Goal: Transaction & Acquisition: Purchase product/service

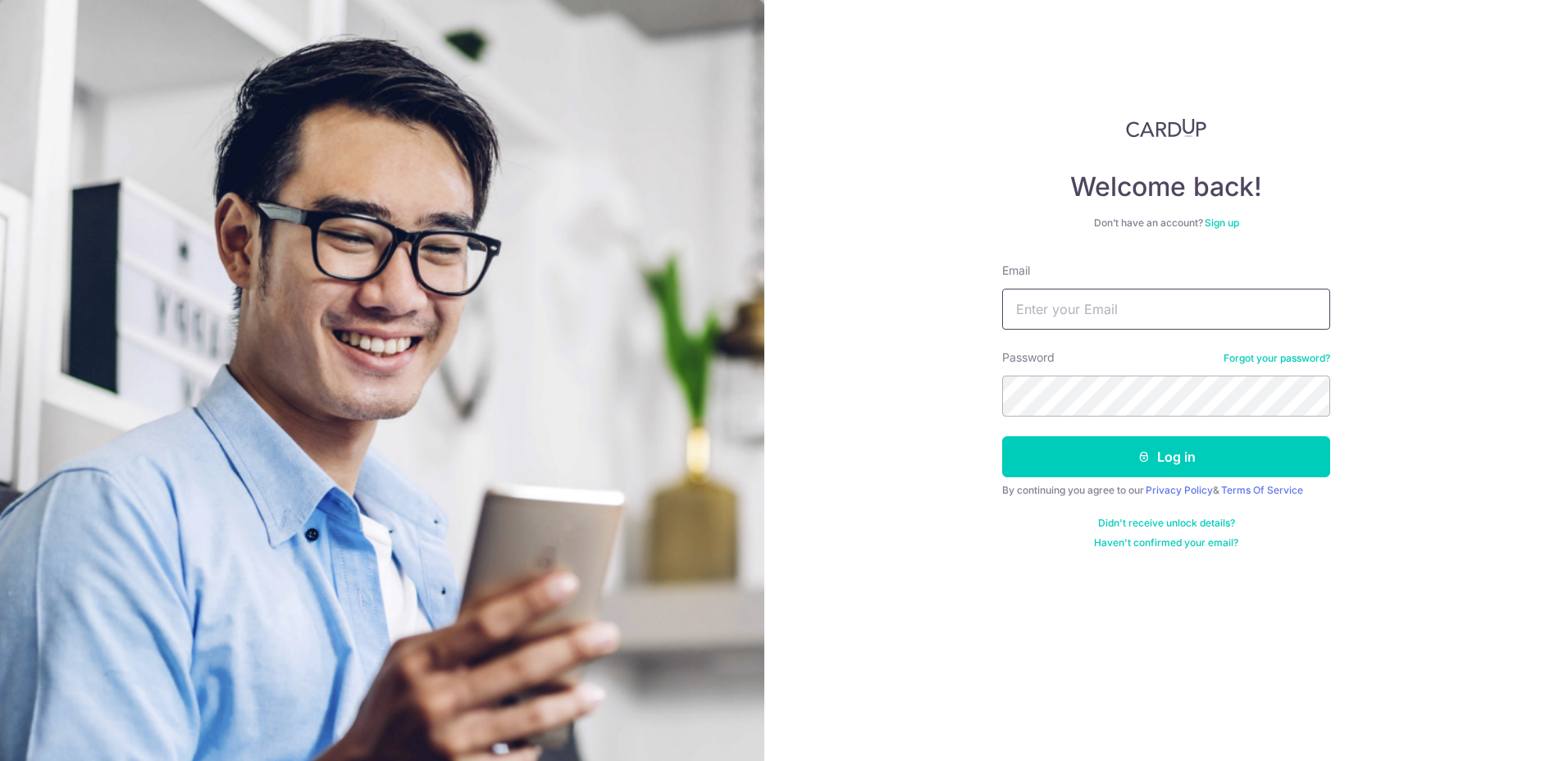
click at [1240, 302] on input "Email" at bounding box center [1167, 308] width 328 height 41
type input "[EMAIL_ADDRESS][DOMAIN_NAME]"
click at [1002, 436] on button "Log in" at bounding box center [1167, 456] width 328 height 41
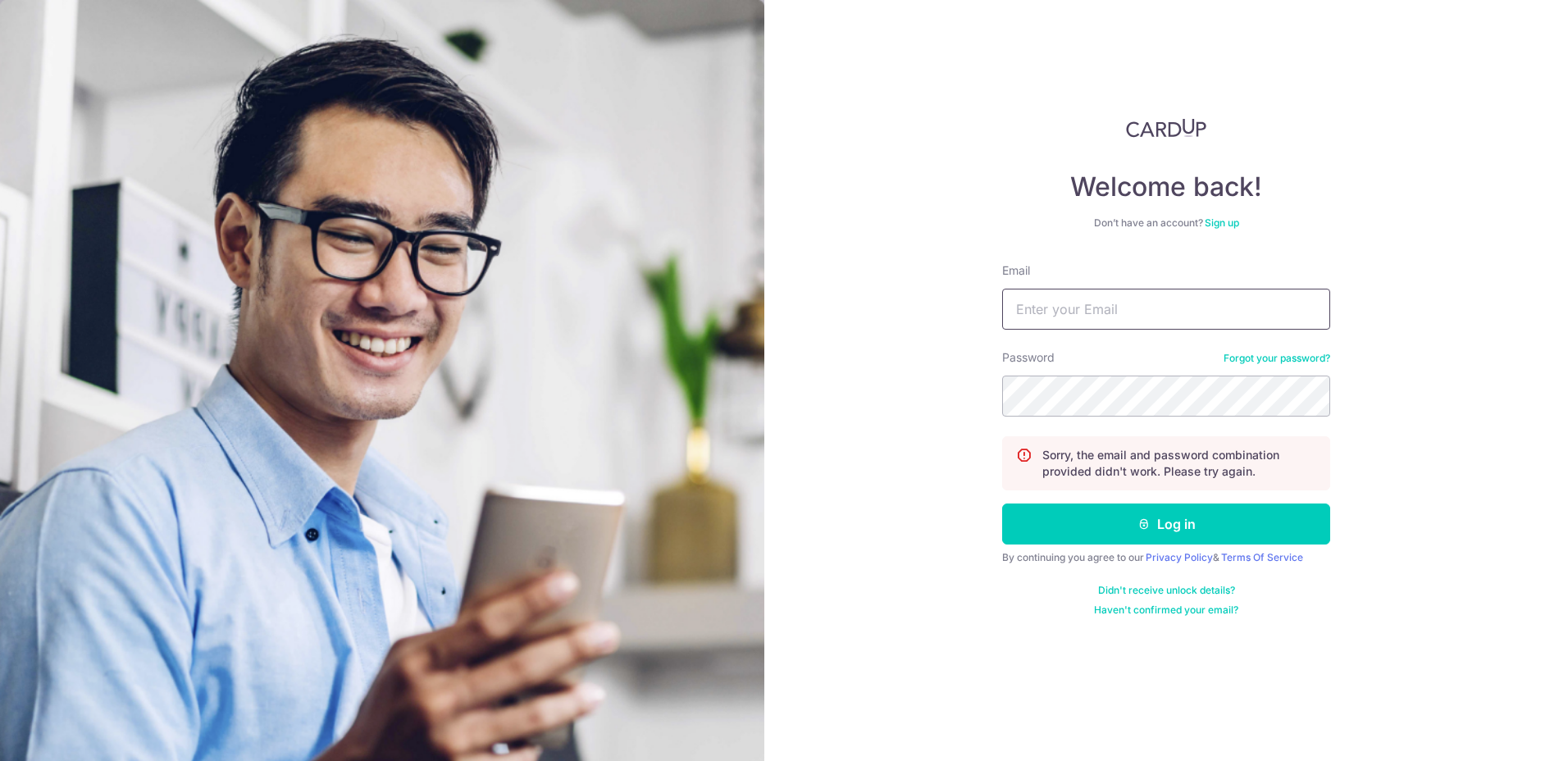
click at [1184, 316] on input "Email" at bounding box center [1167, 308] width 328 height 41
type input "jasminegoon@gmail.com"
click at [1002, 503] on button "Log in" at bounding box center [1167, 523] width 328 height 41
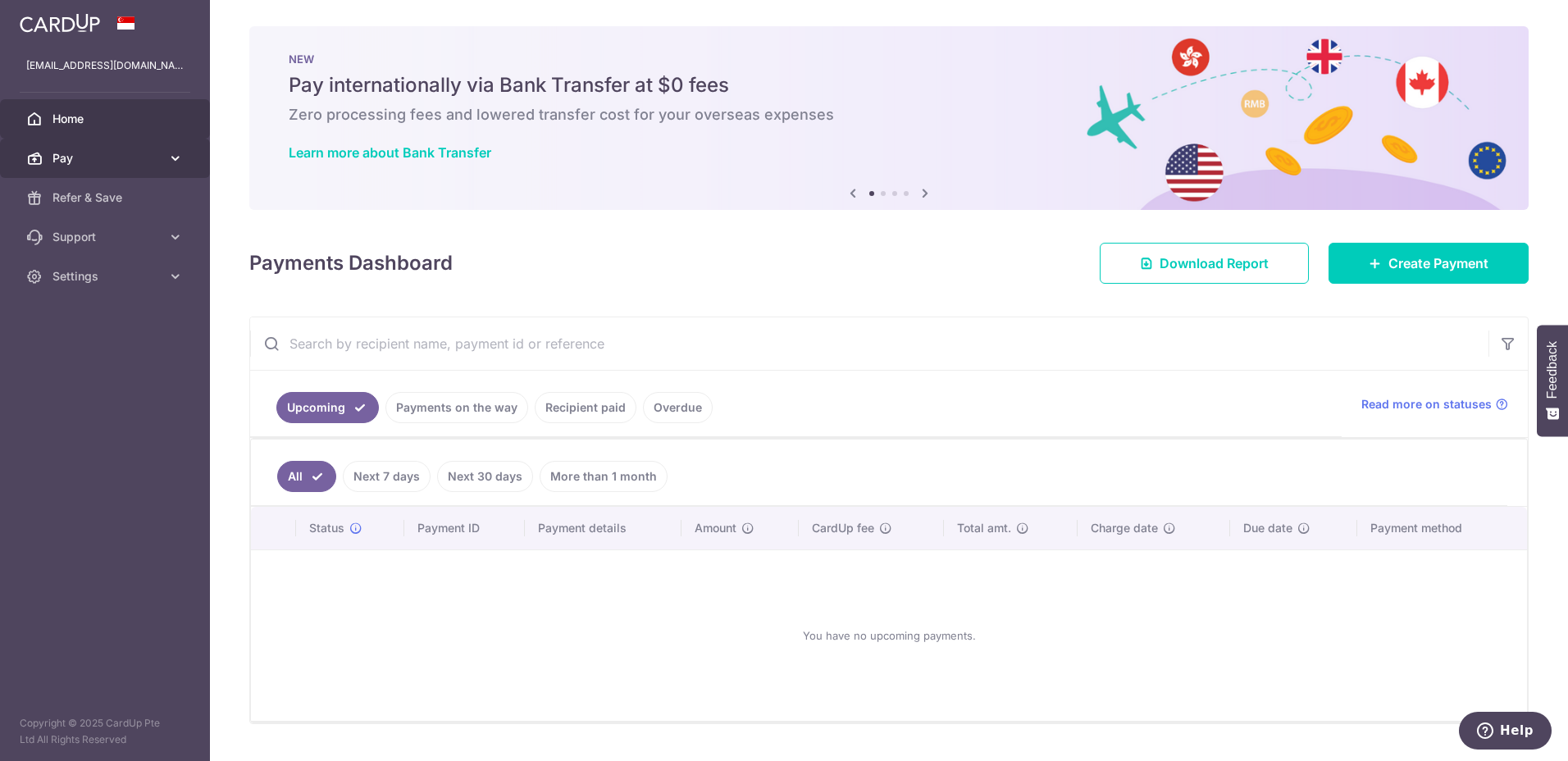
click at [115, 168] on link "Pay" at bounding box center [105, 159] width 210 height 40
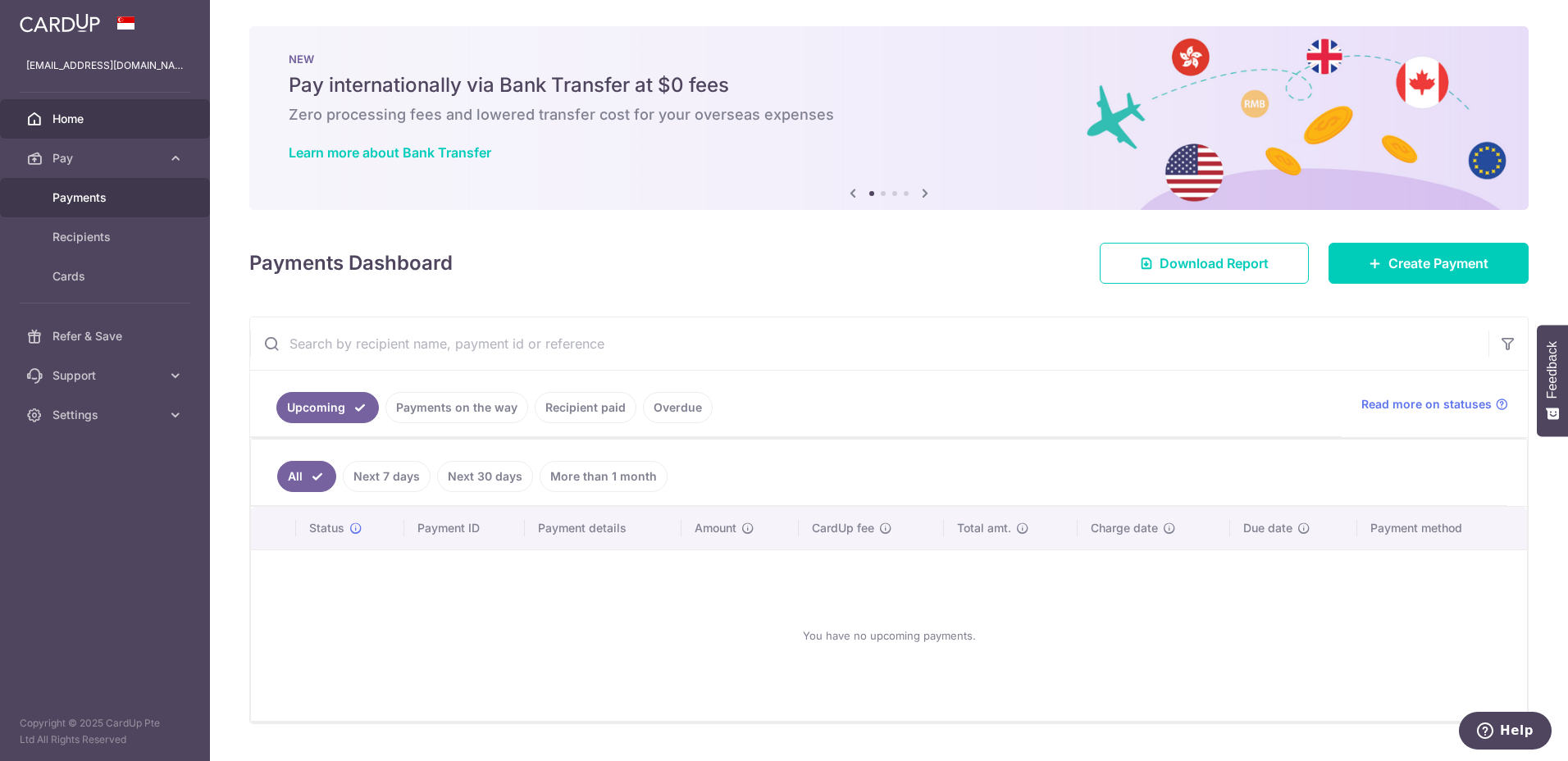
click at [90, 191] on span "Payments" at bounding box center [106, 197] width 108 height 16
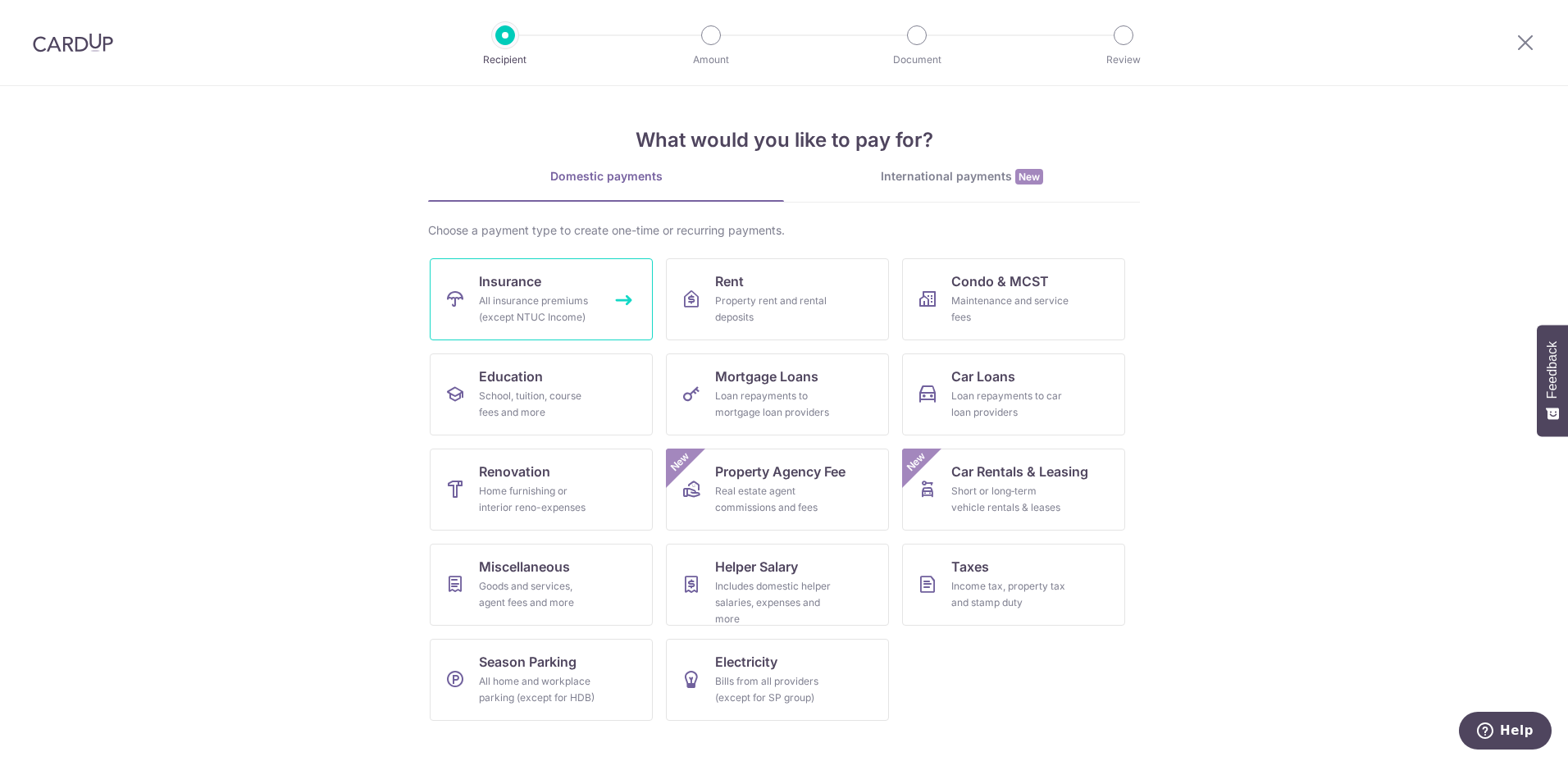
click at [541, 297] on div "All insurance premiums (except NTUC Income)" at bounding box center [538, 309] width 118 height 32
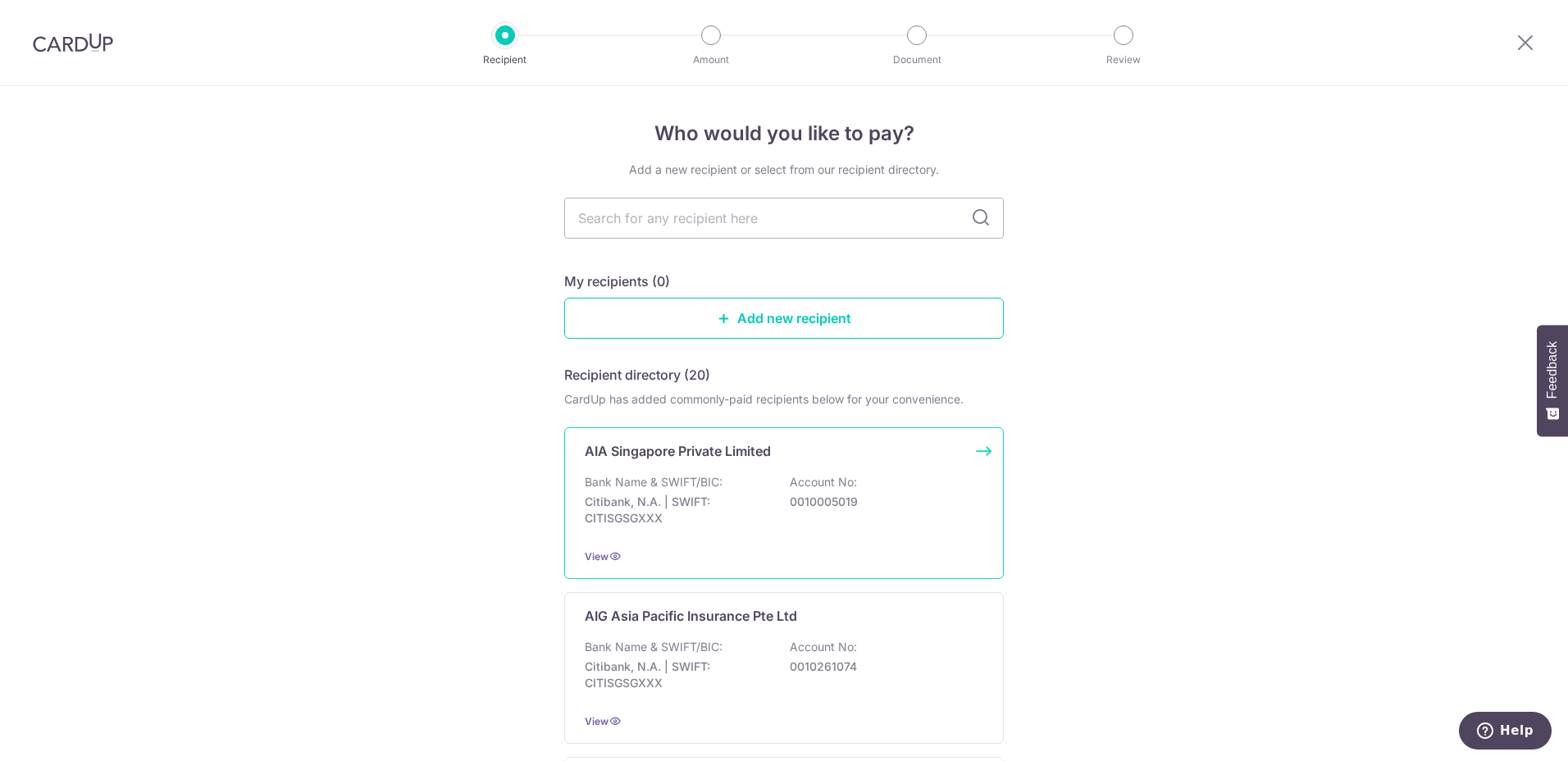
click at [812, 491] on div "Bank Name & SWIFT/BIC: Citibank, N.A. | SWIFT: CITISGSGXXX Account No: 00100050…" at bounding box center [784, 503] width 399 height 60
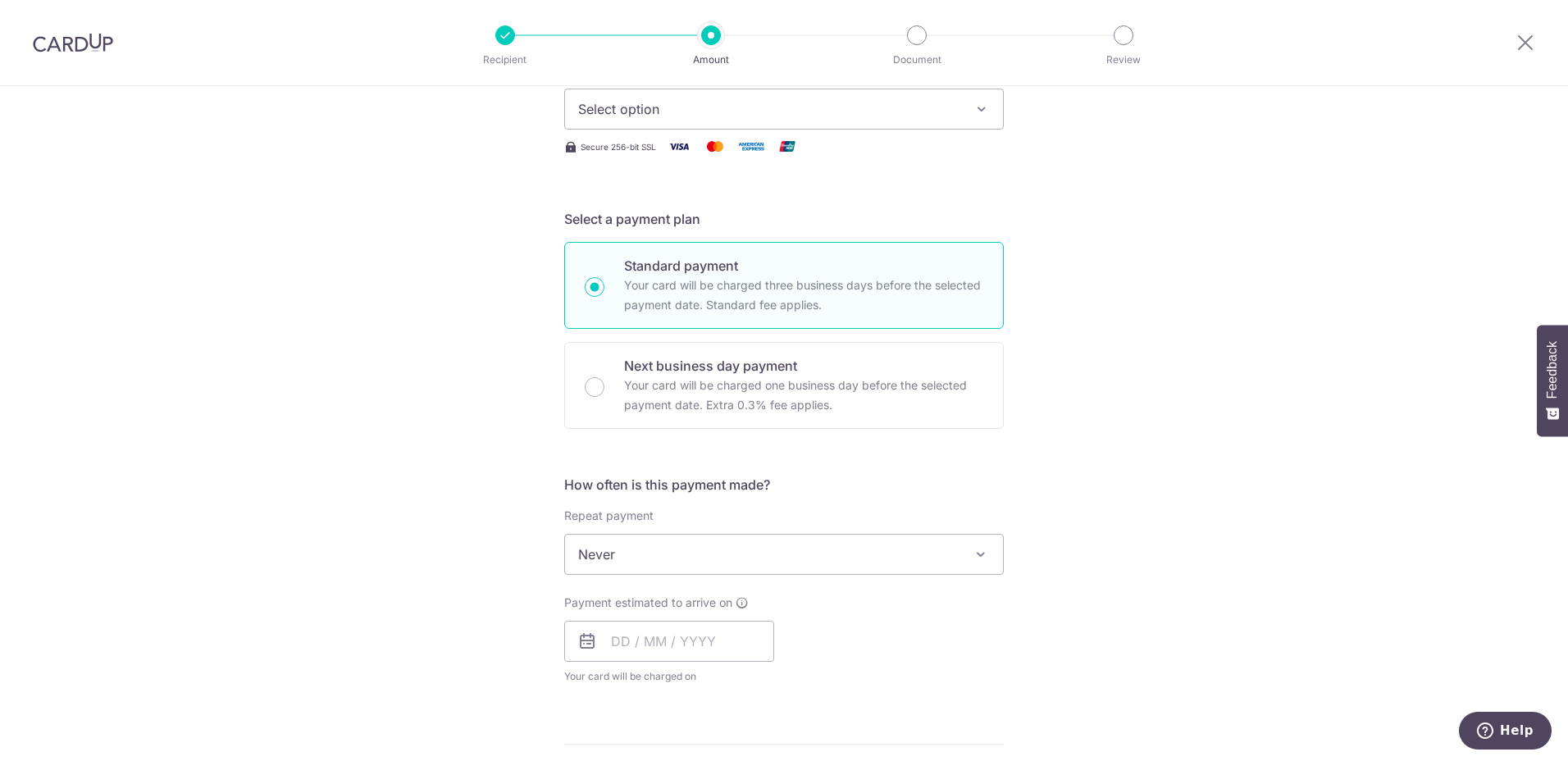
scroll to position [82, 0]
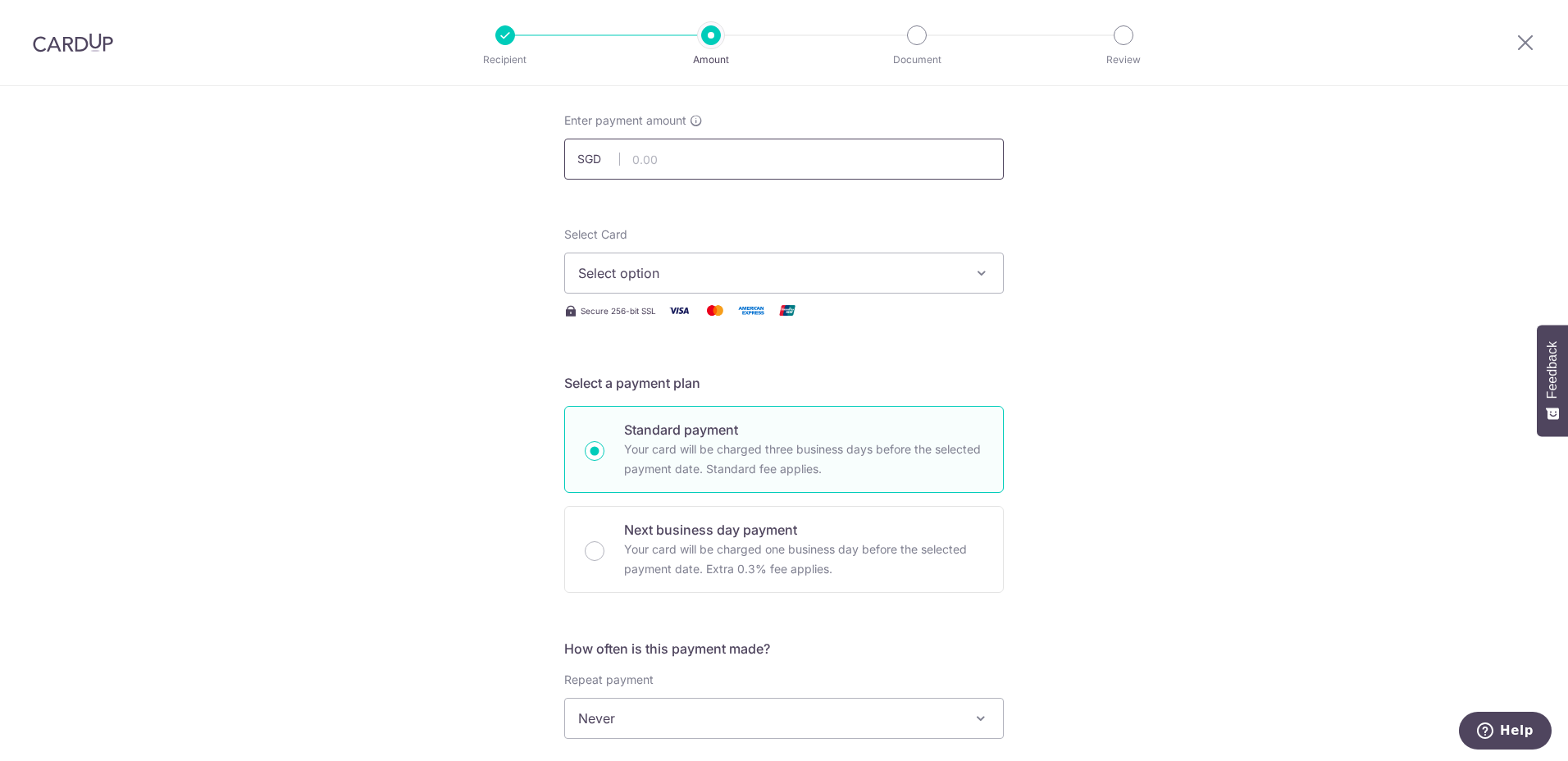
click at [741, 157] on input "text" at bounding box center [783, 159] width 439 height 41
click at [827, 271] on span "Select option" at bounding box center [770, 273] width 383 height 20
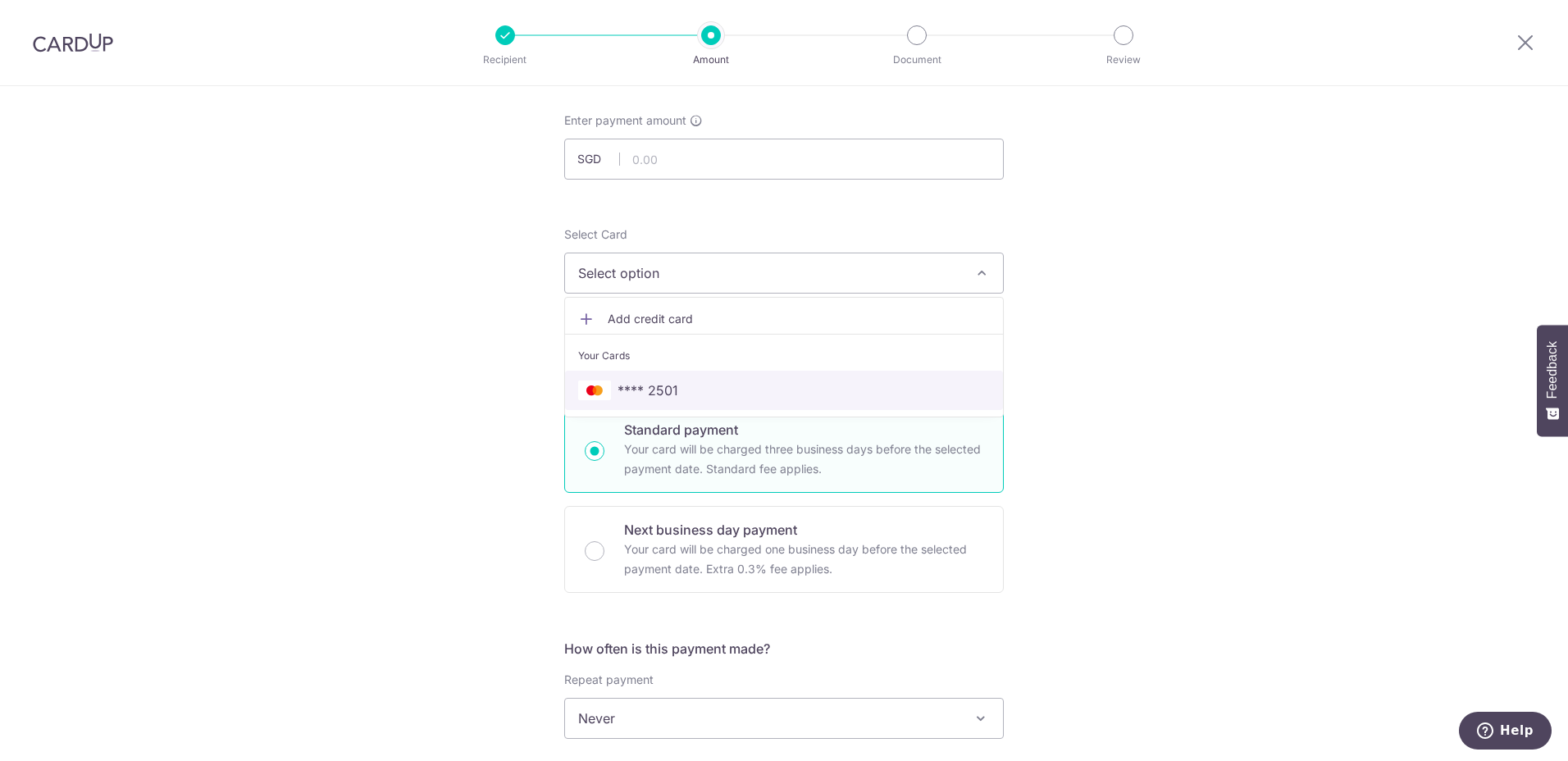
click at [771, 392] on span "**** 2501" at bounding box center [784, 390] width 411 height 20
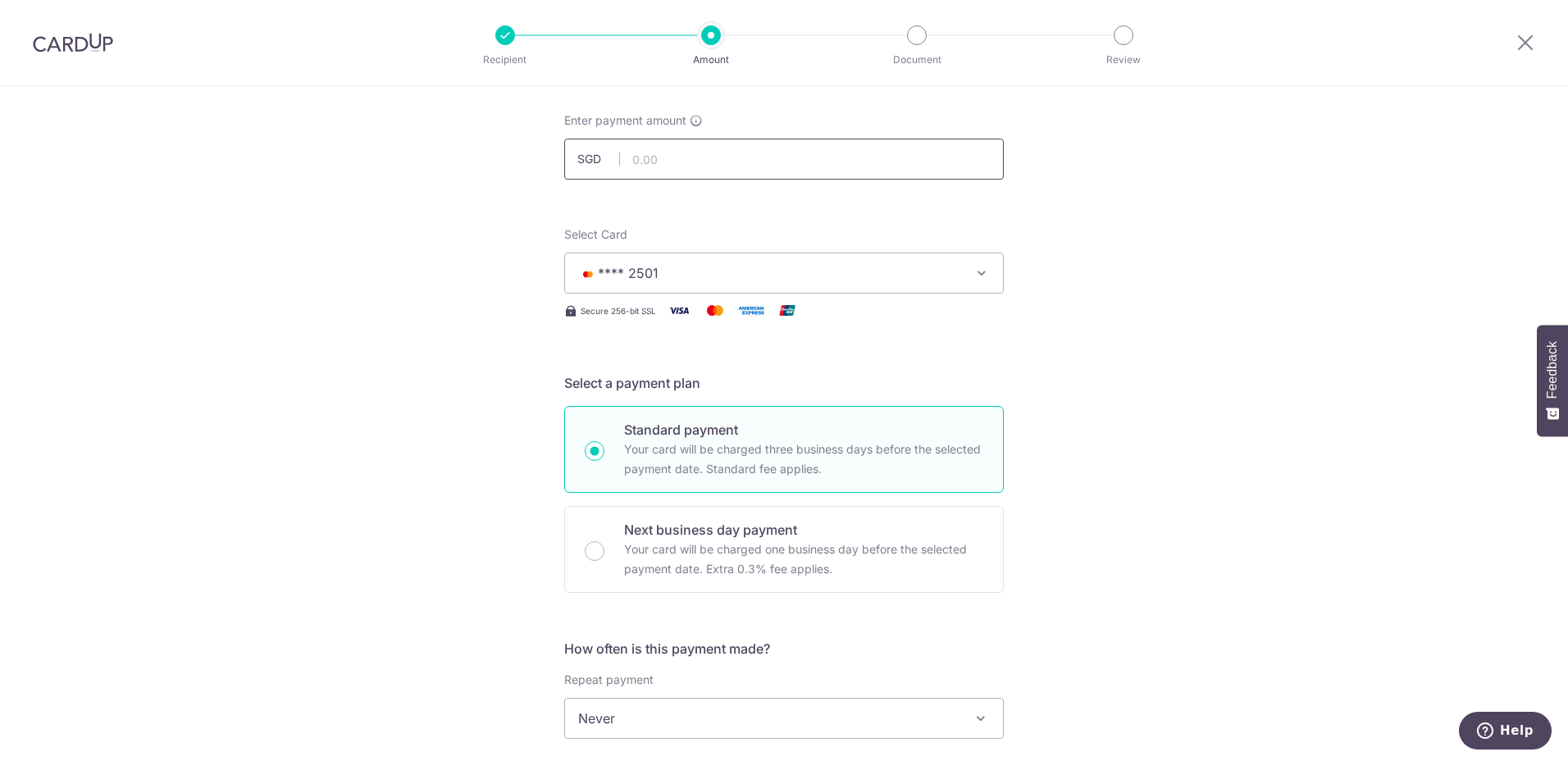
click at [708, 149] on input "text" at bounding box center [783, 159] width 439 height 41
click at [1188, 443] on div "Tell us more about your payment Enter payment amount SGD 2439.75 Select Card **…" at bounding box center [784, 746] width 1568 height 1482
type input "2,439.75"
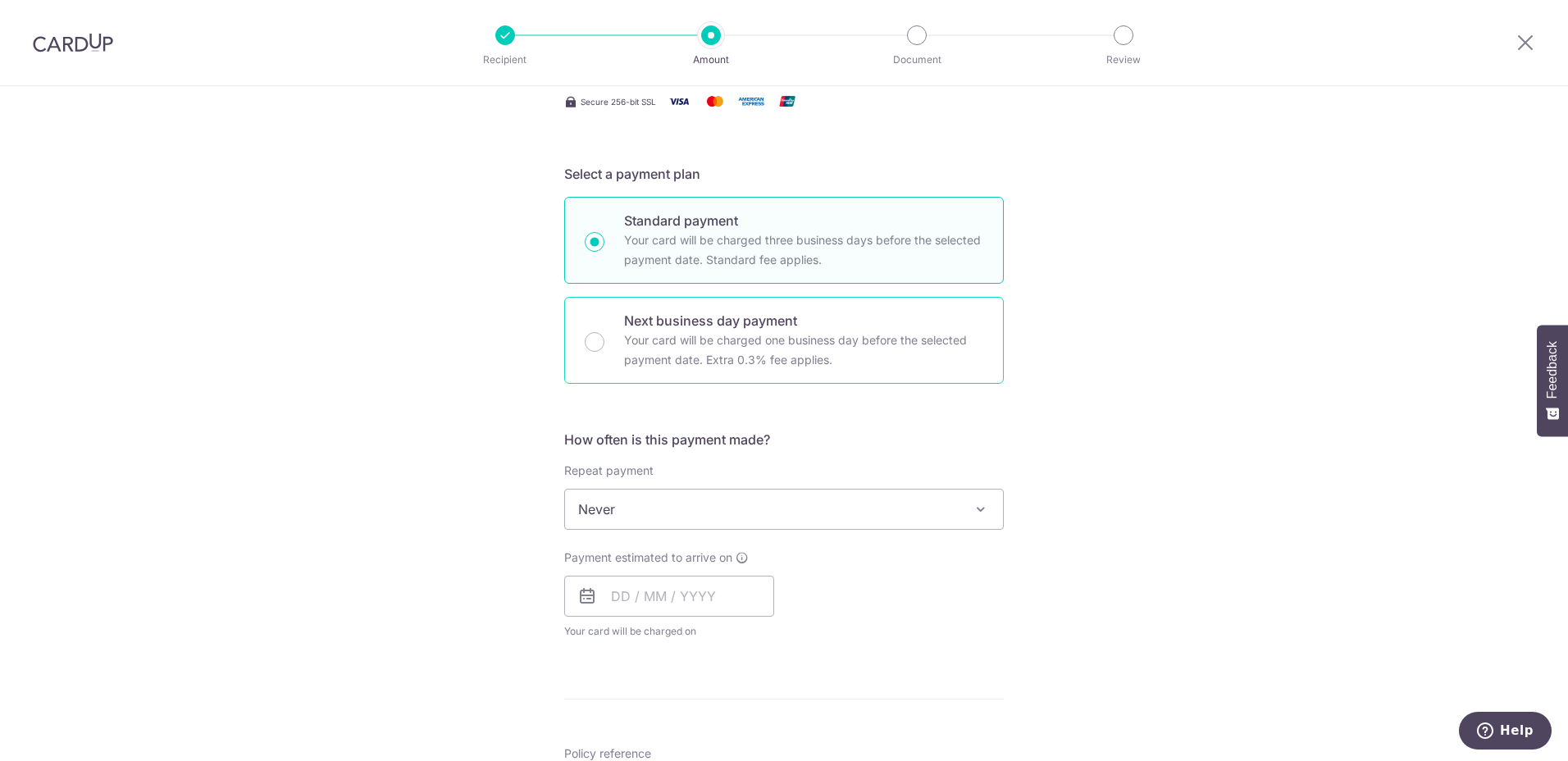
scroll to position [410, 0]
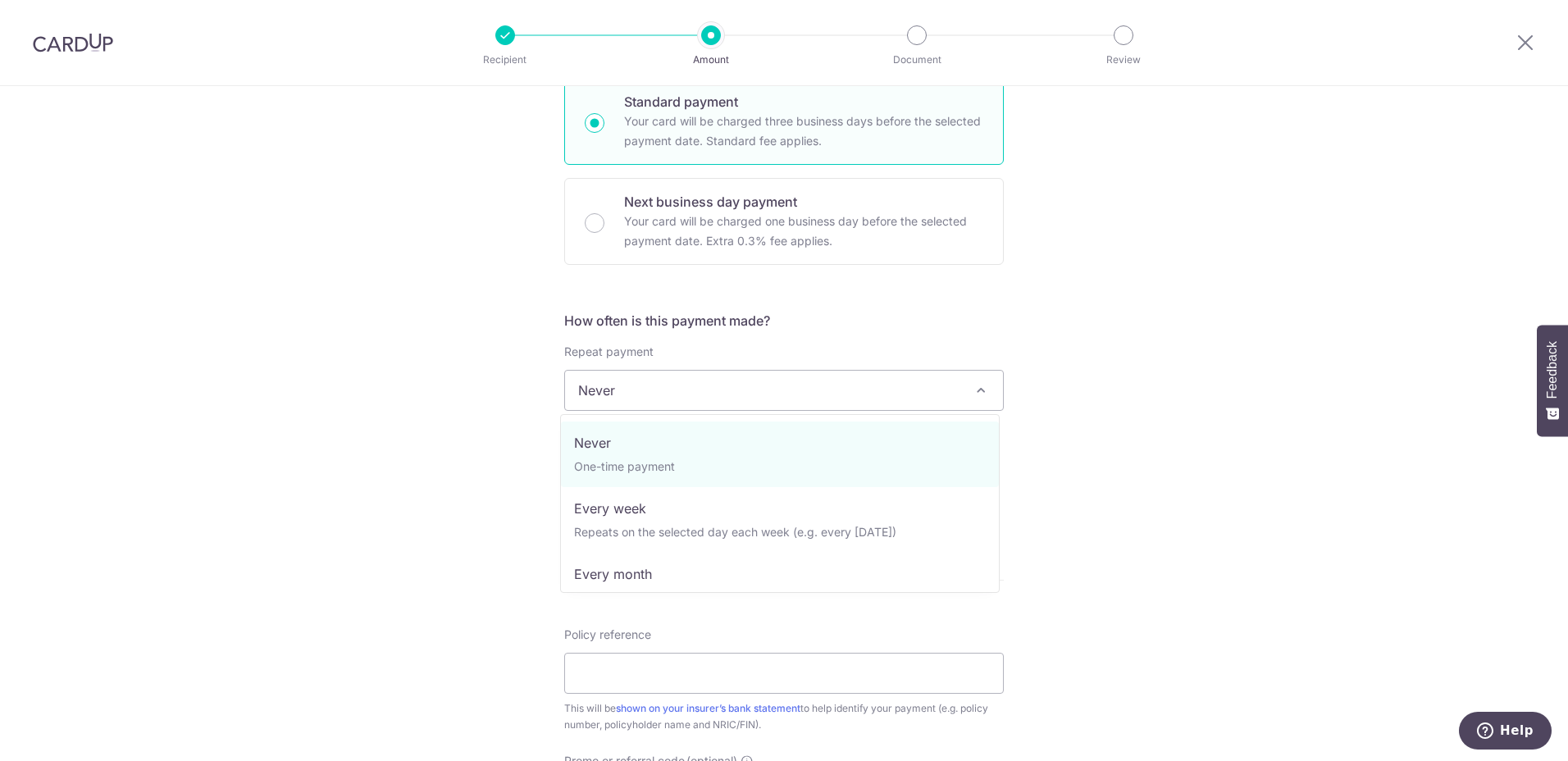
click at [765, 401] on span "Never" at bounding box center [783, 390] width 438 height 40
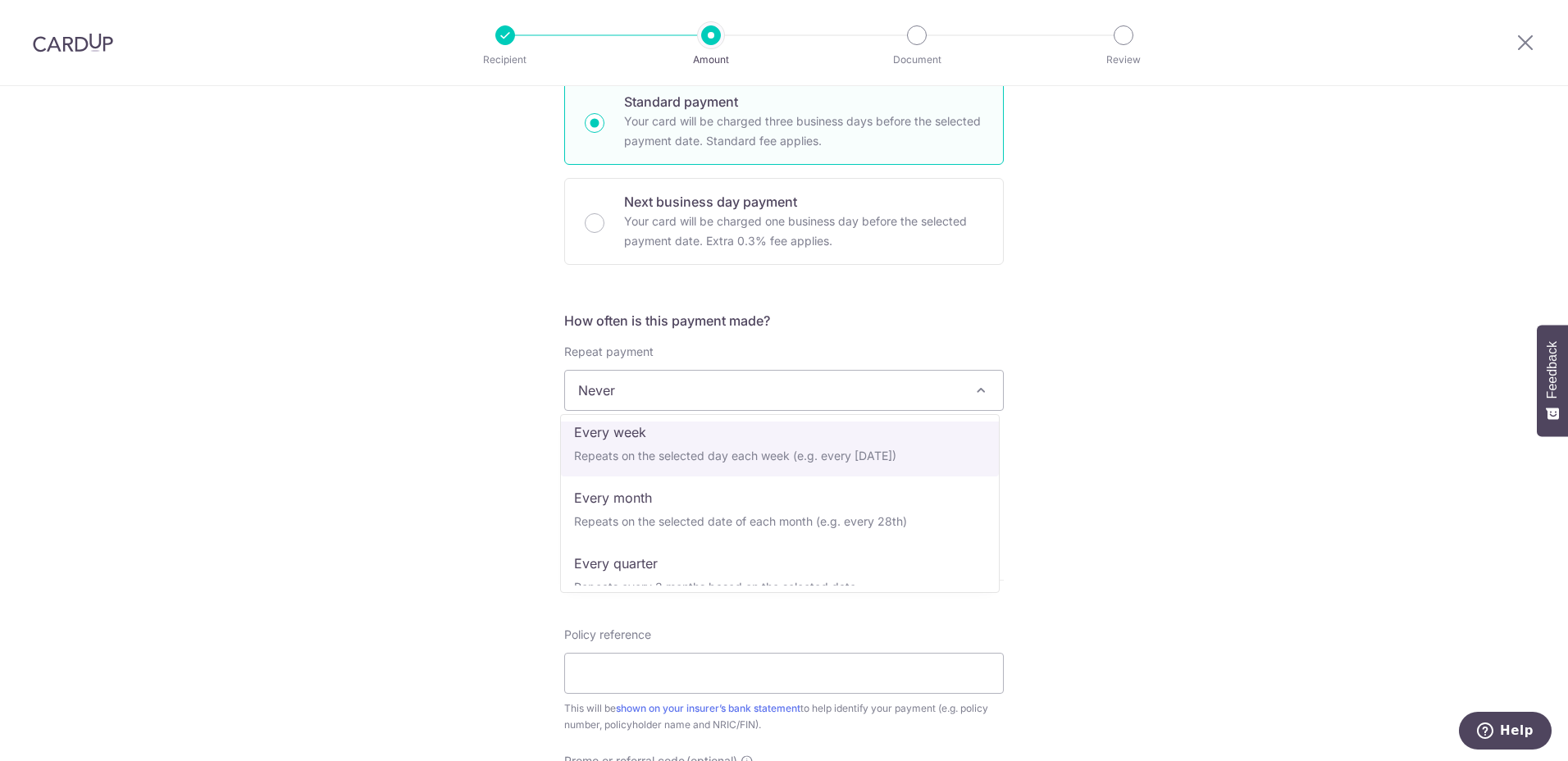
scroll to position [230, 0]
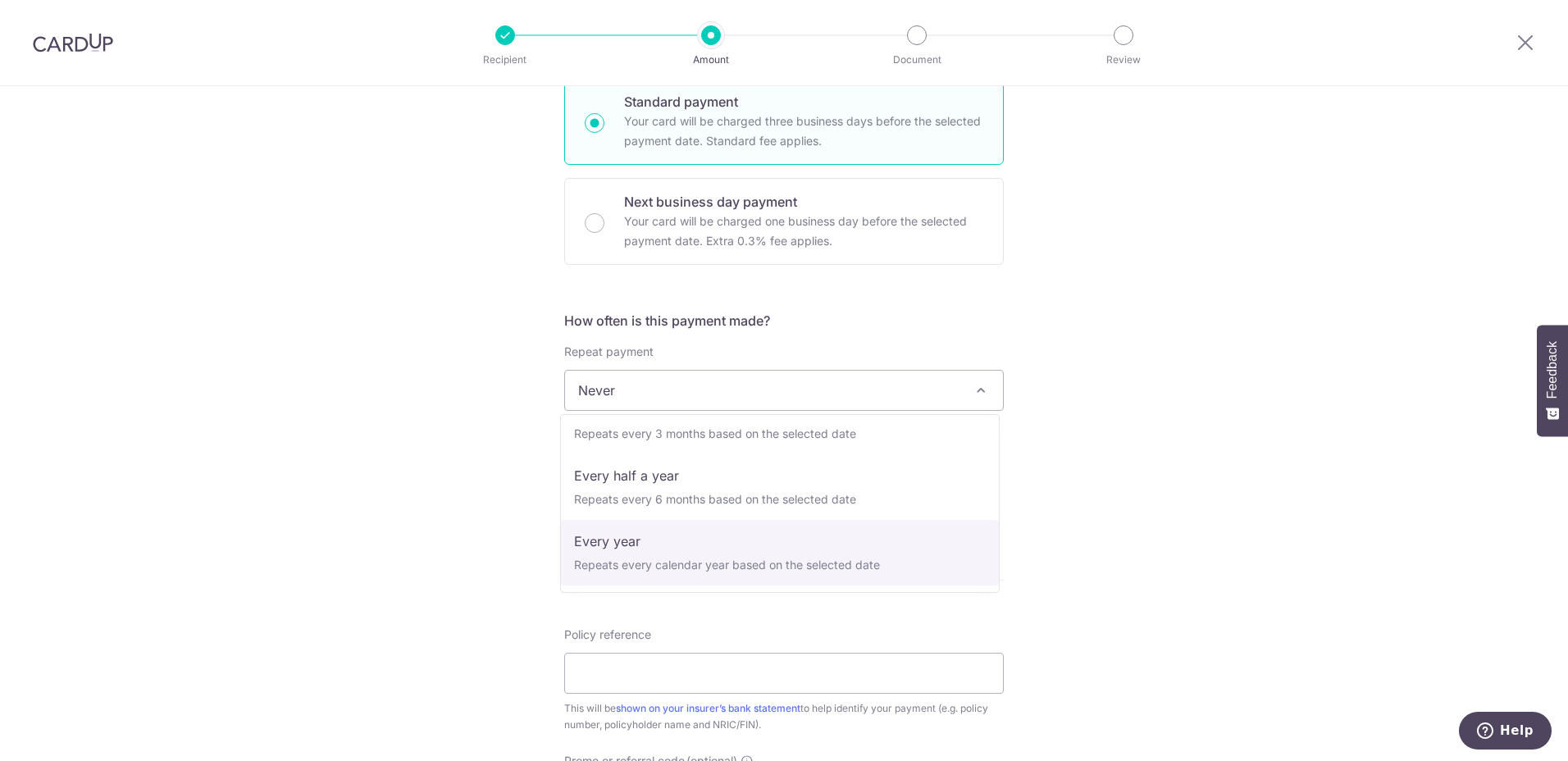
click at [1261, 550] on div "Tell us more about your payment Enter payment amount SGD 2,439.75 2439.75 Selec…" at bounding box center [784, 417] width 1568 height 1482
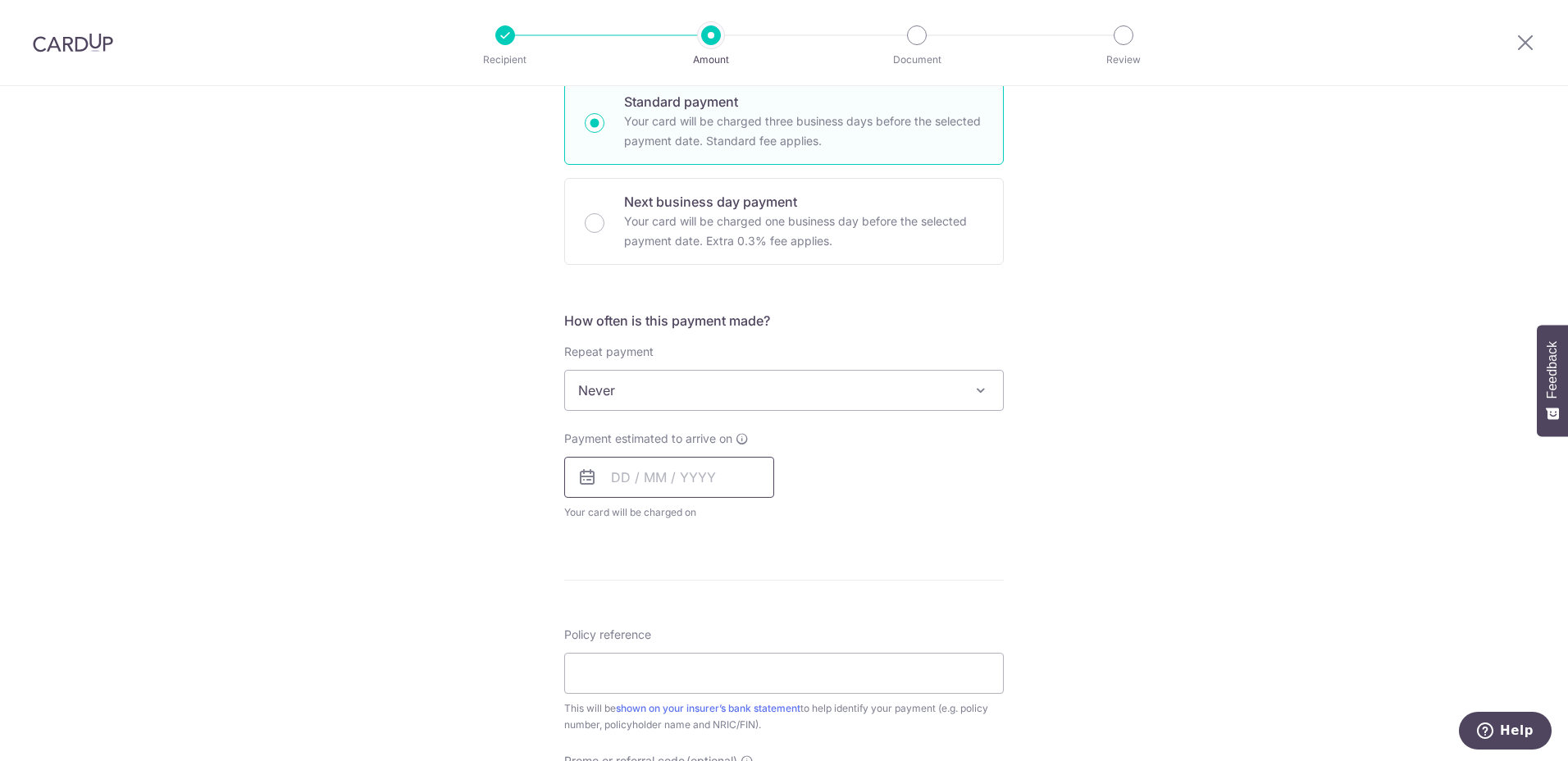
click at [710, 474] on input "text" at bounding box center [669, 476] width 210 height 41
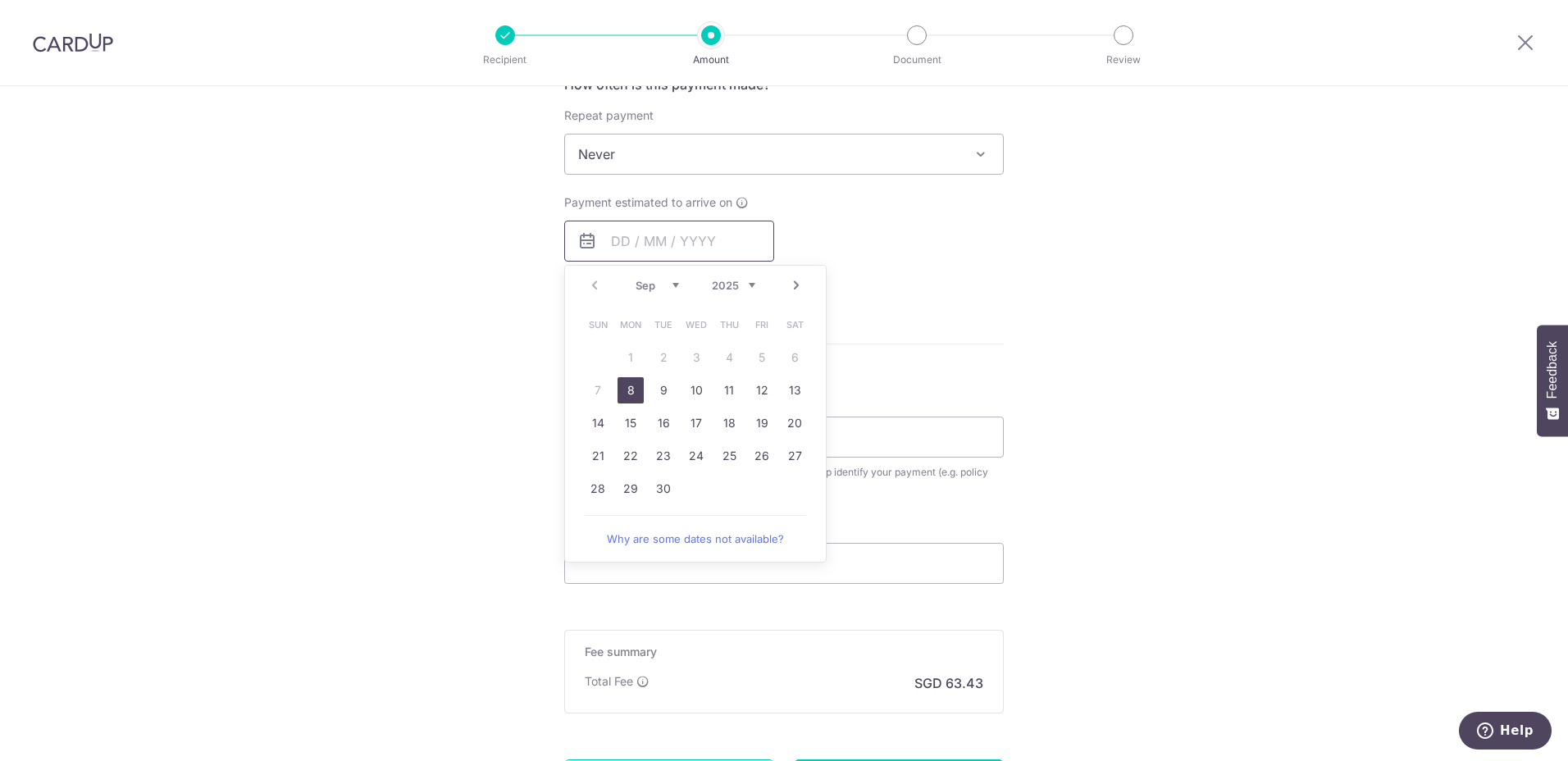
scroll to position [656, 0]
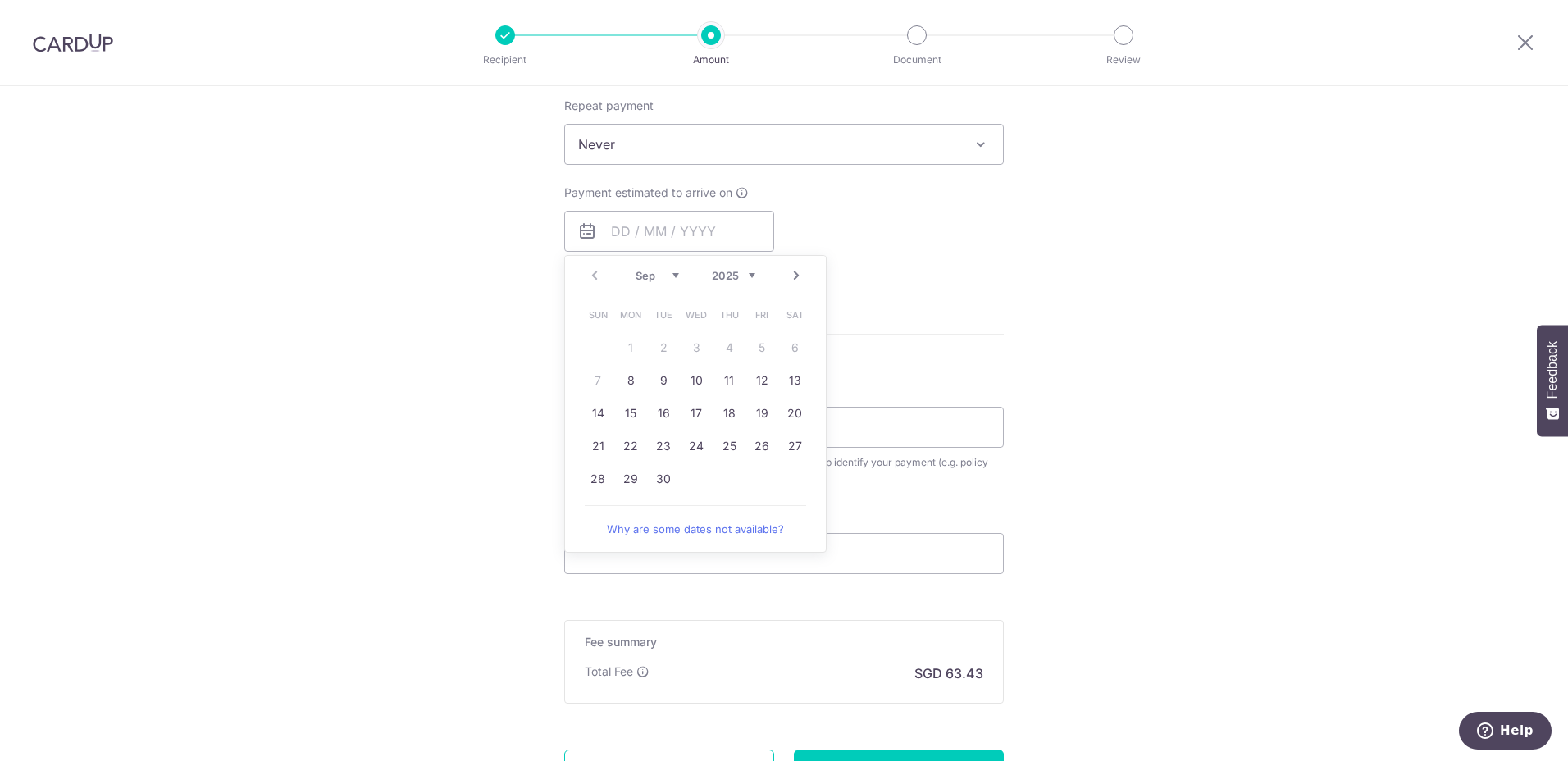
click at [1065, 345] on div "Tell us more about your payment Enter payment amount SGD 2,439.75 2439.75 Selec…" at bounding box center [784, 171] width 1568 height 1482
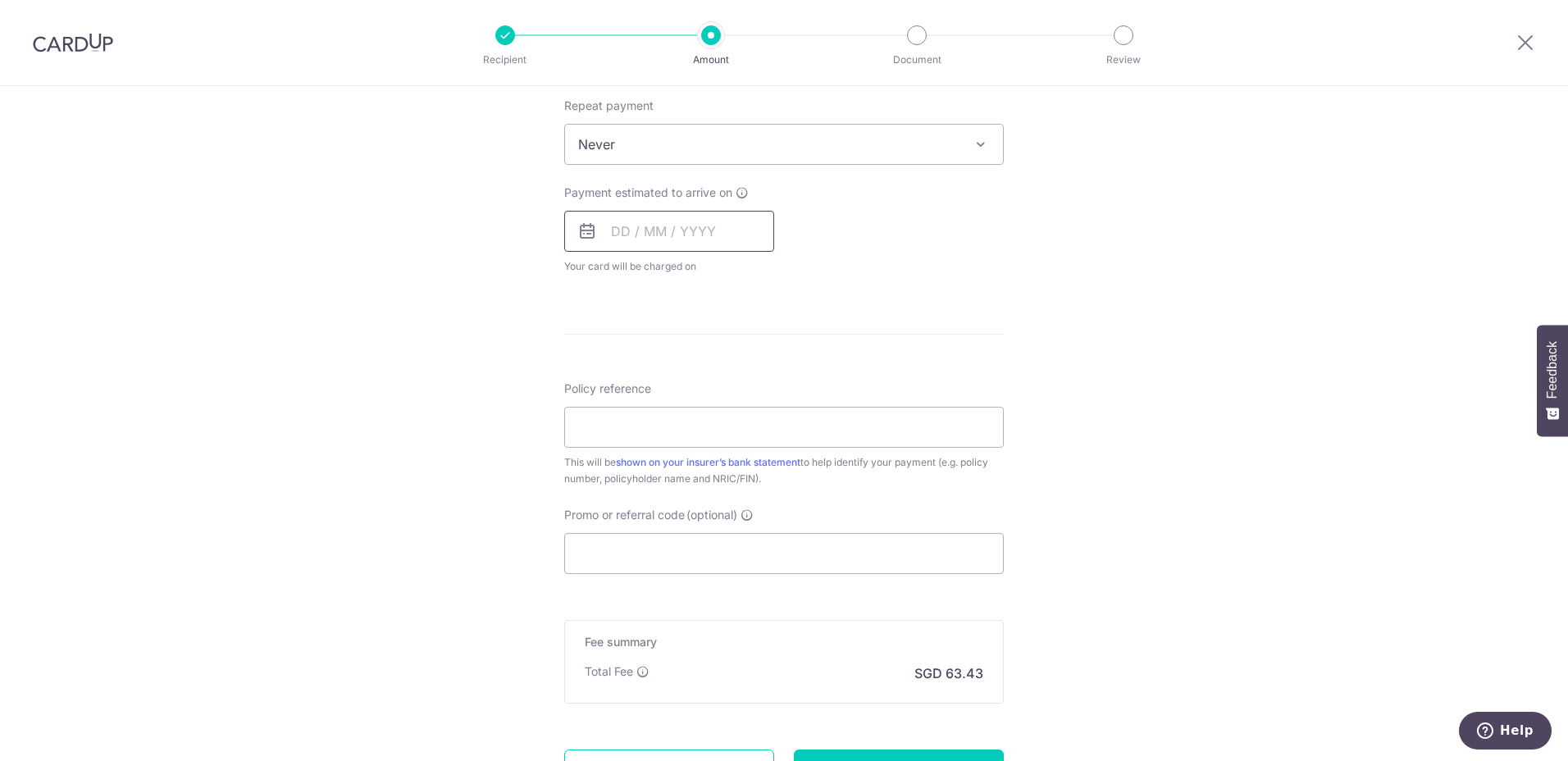
click at [610, 240] on input "text" at bounding box center [669, 231] width 210 height 41
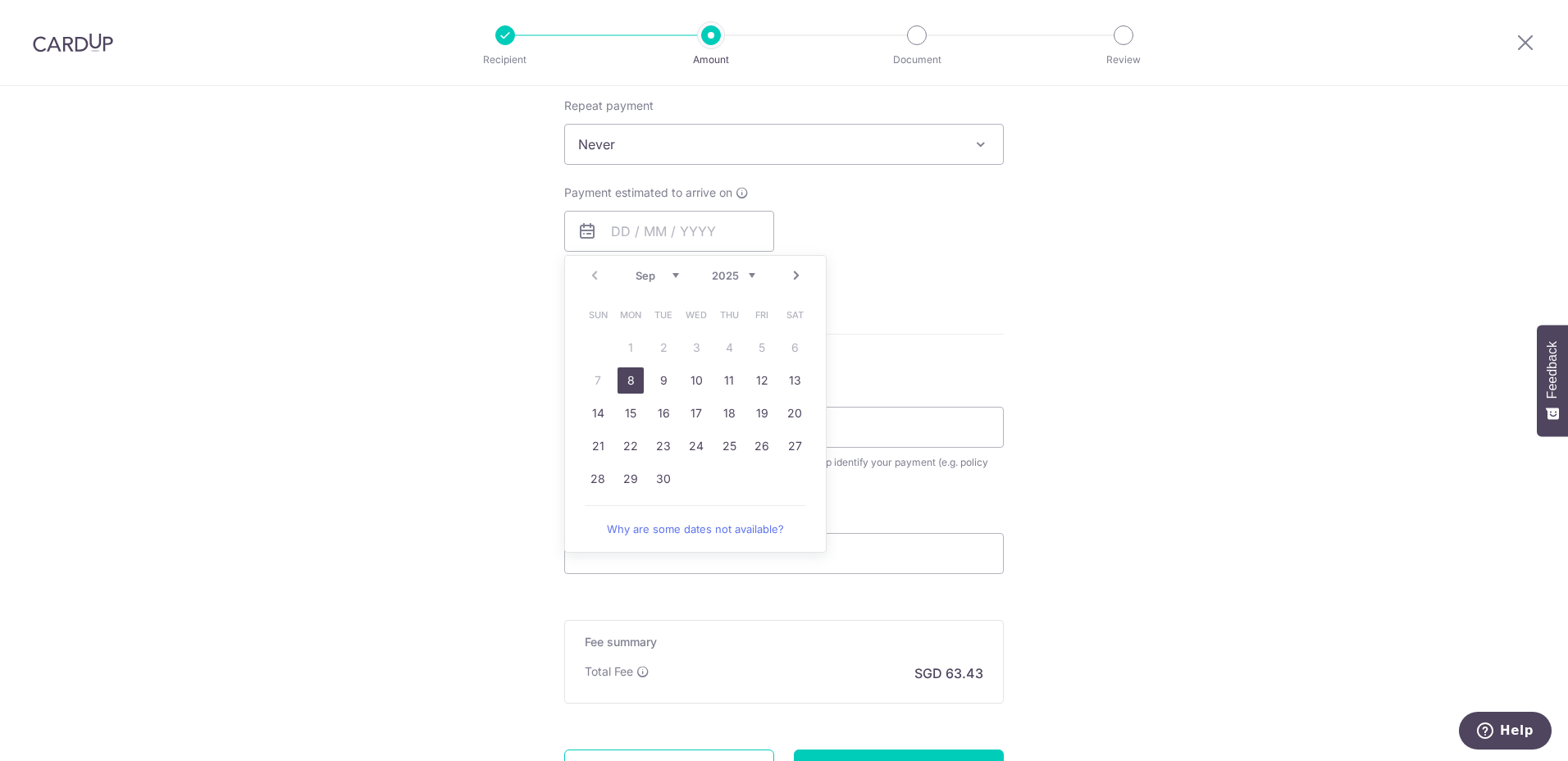
click at [624, 383] on link "8" at bounding box center [631, 380] width 26 height 26
type input "[DATE]"
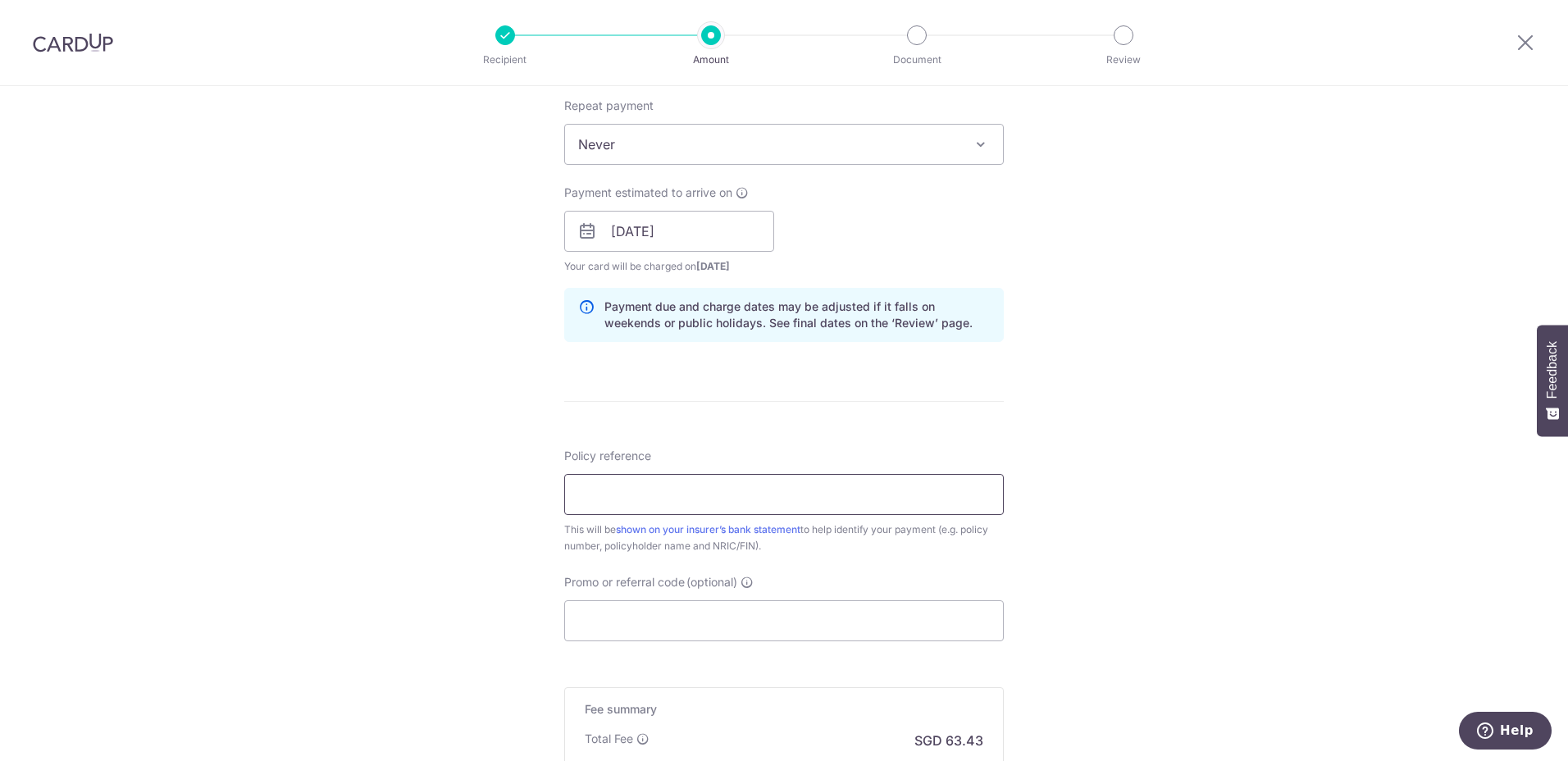
click at [778, 508] on input "Policy reference" at bounding box center [783, 493] width 439 height 41
click at [650, 496] on input "U126677168, Jasmine Goon" at bounding box center [783, 493] width 439 height 41
type input "U126677168"
drag, startPoint x: 1212, startPoint y: 591, endPoint x: 1176, endPoint y: 576, distance: 39.0
click at [1176, 576] on div "Tell us more about your payment Enter payment amount SGD 2,439.75 2439.75 Selec…" at bounding box center [784, 205] width 1568 height 1550
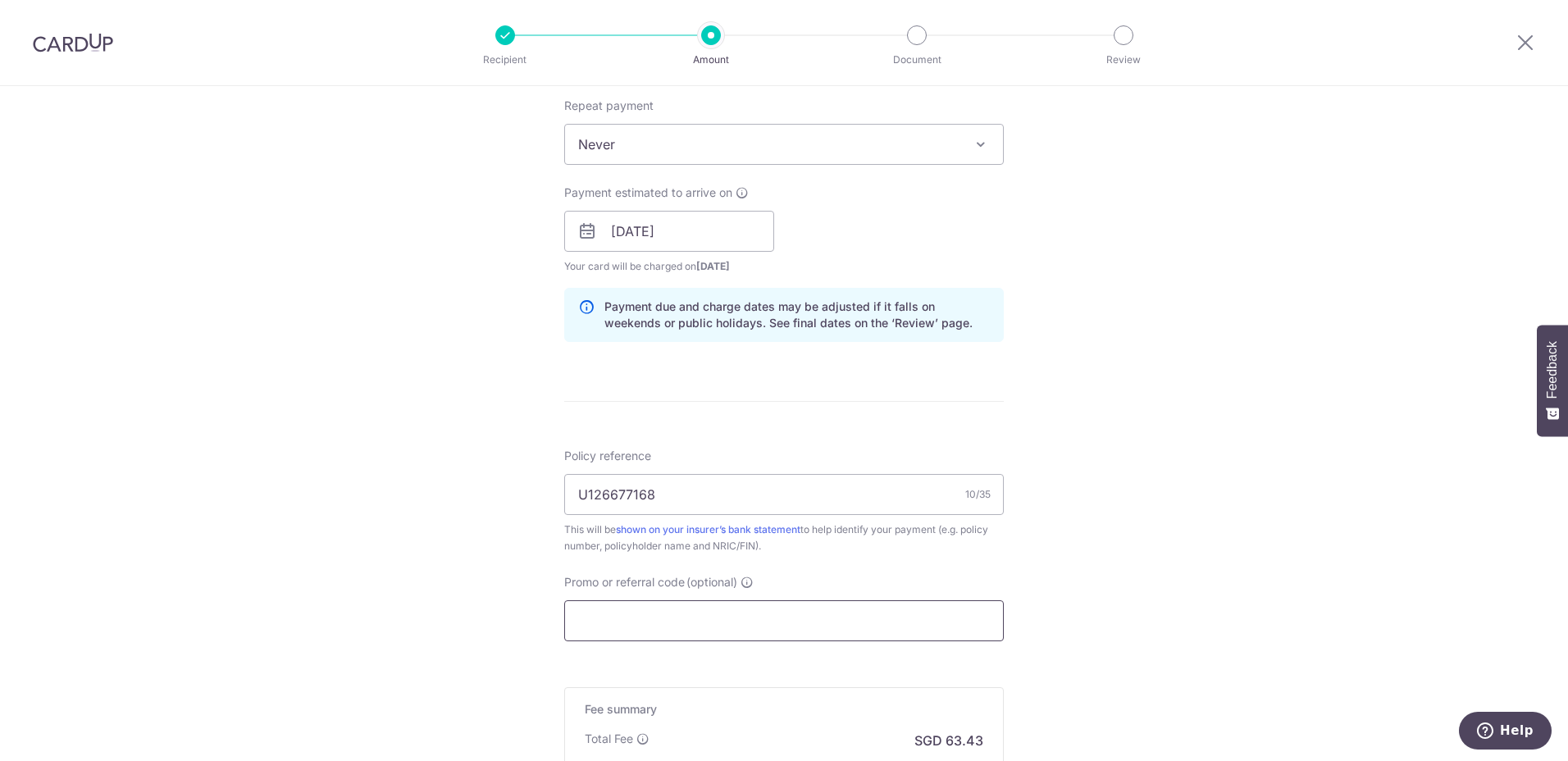
click at [696, 619] on input "Promo or referral code (optional)" at bounding box center [783, 619] width 439 height 41
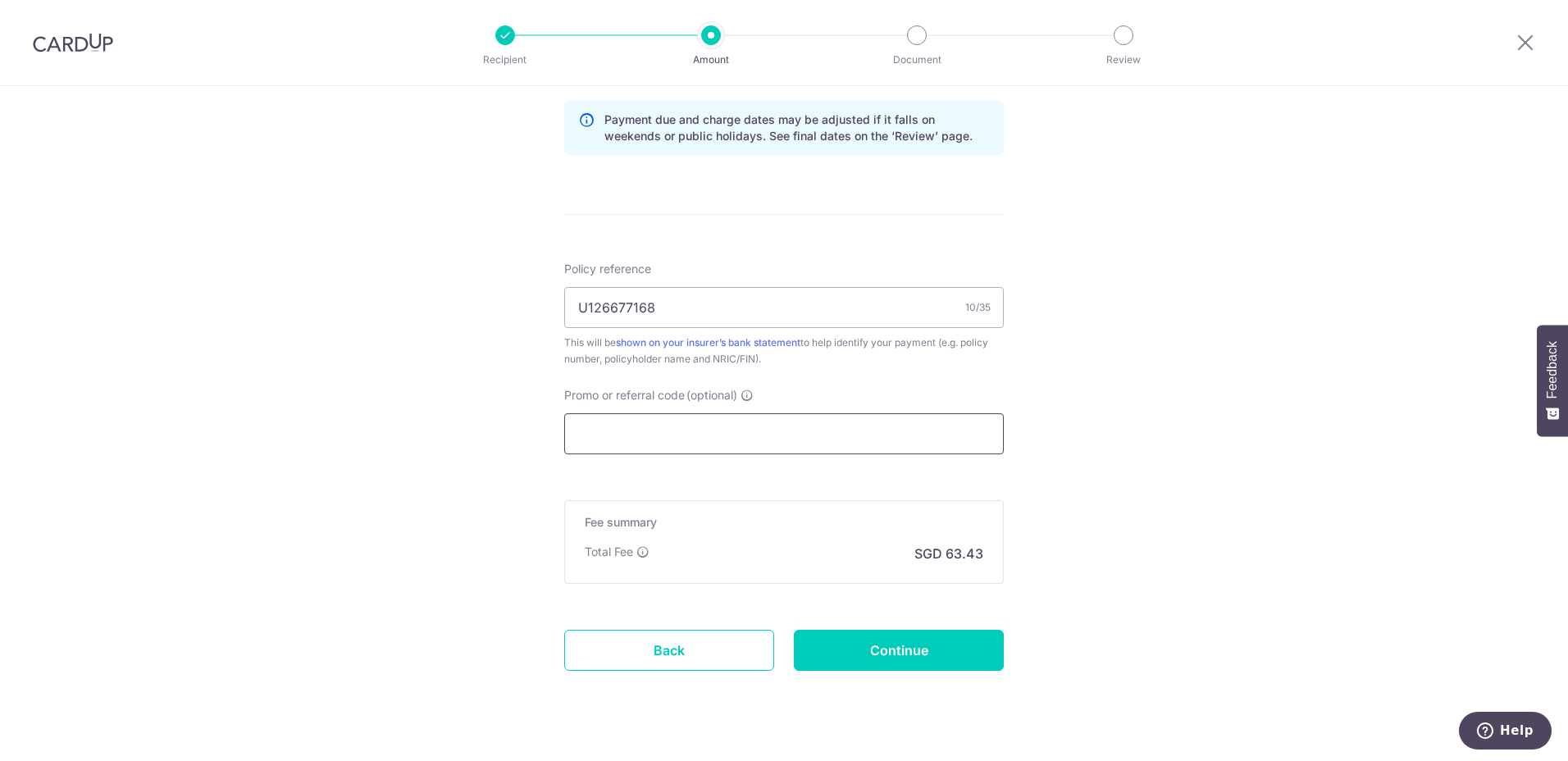
scroll to position [876, 0]
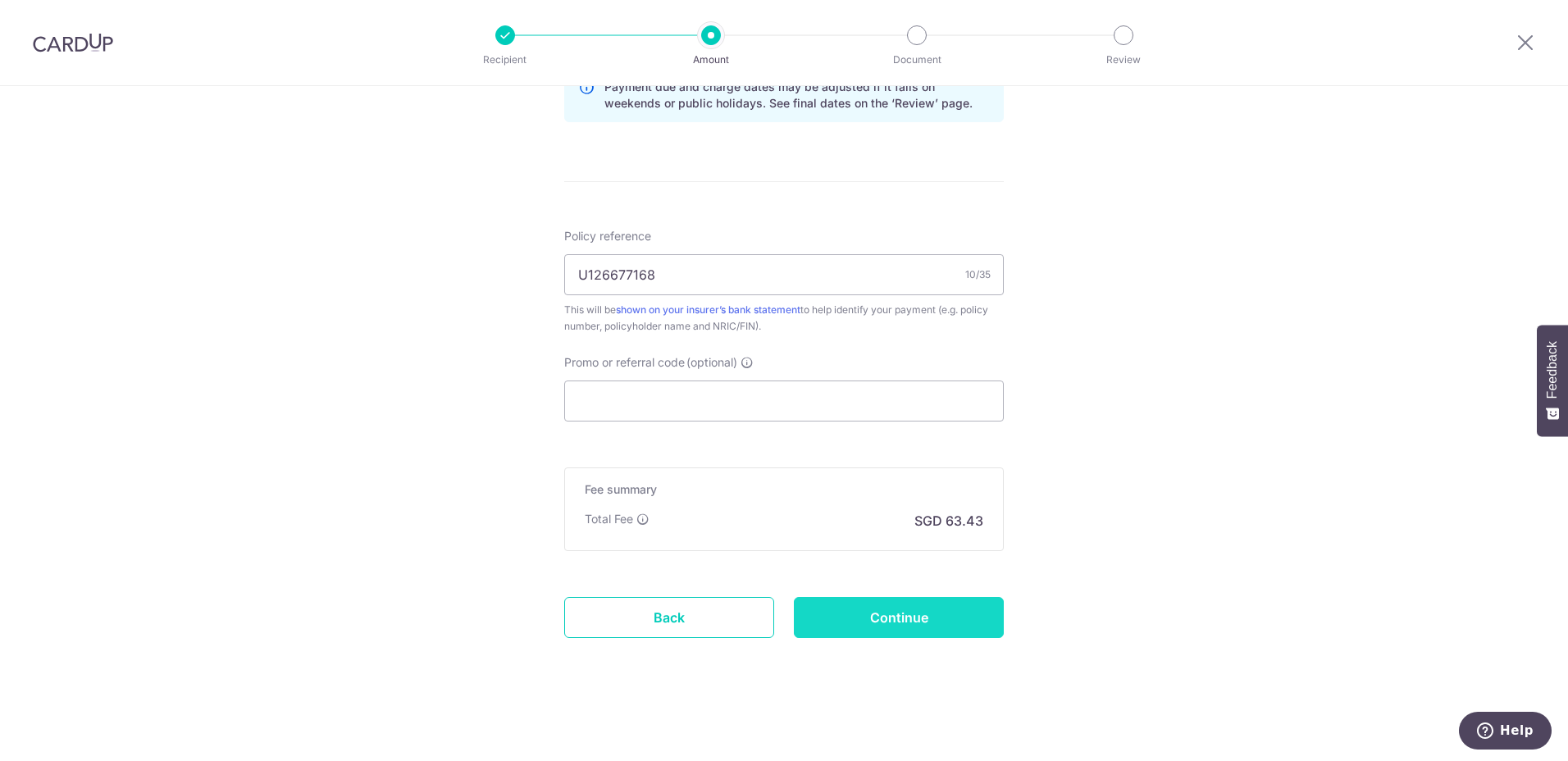
click at [890, 617] on input "Continue" at bounding box center [899, 617] width 210 height 41
type input "Create Schedule"
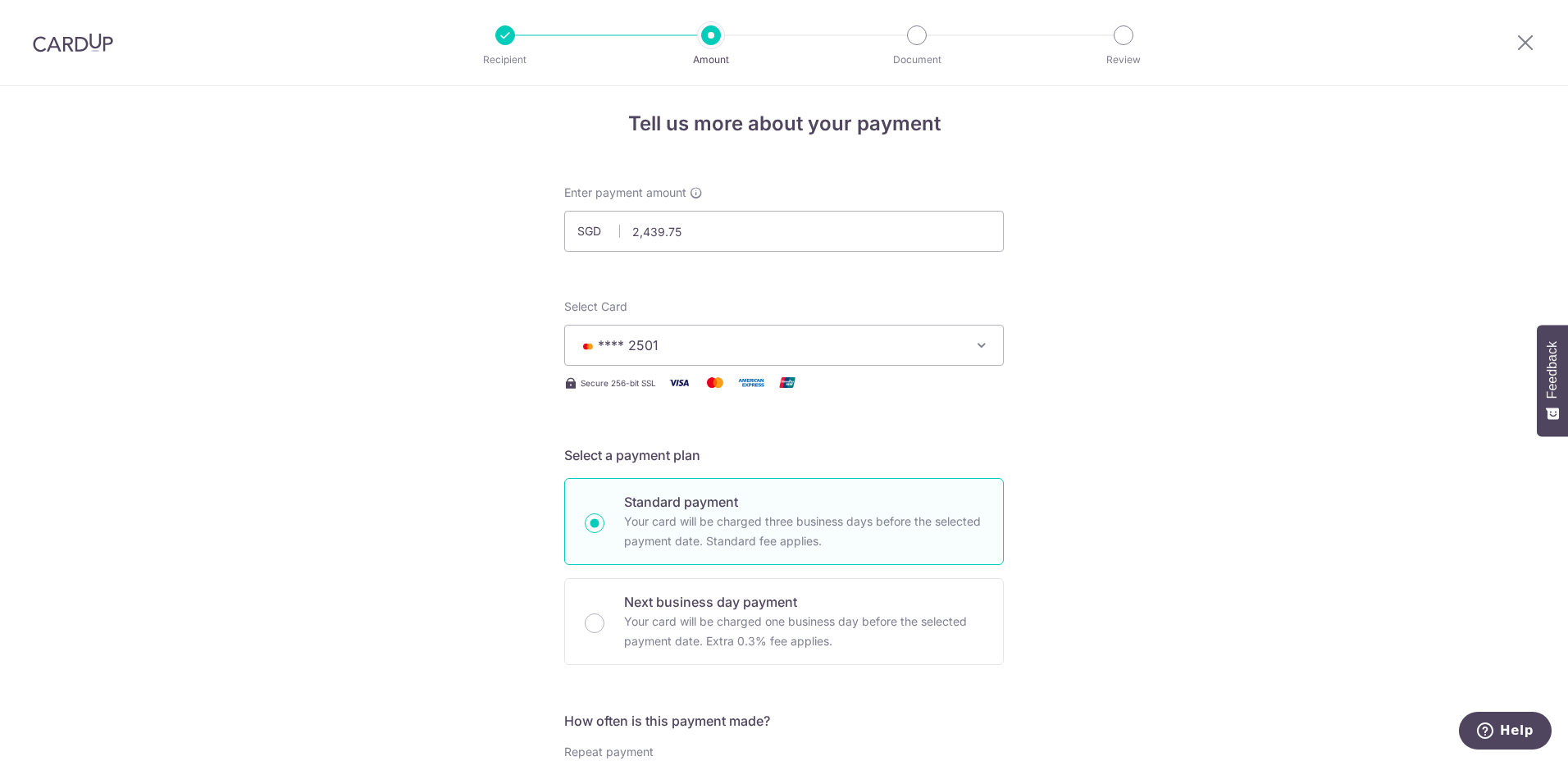
scroll to position [0, 0]
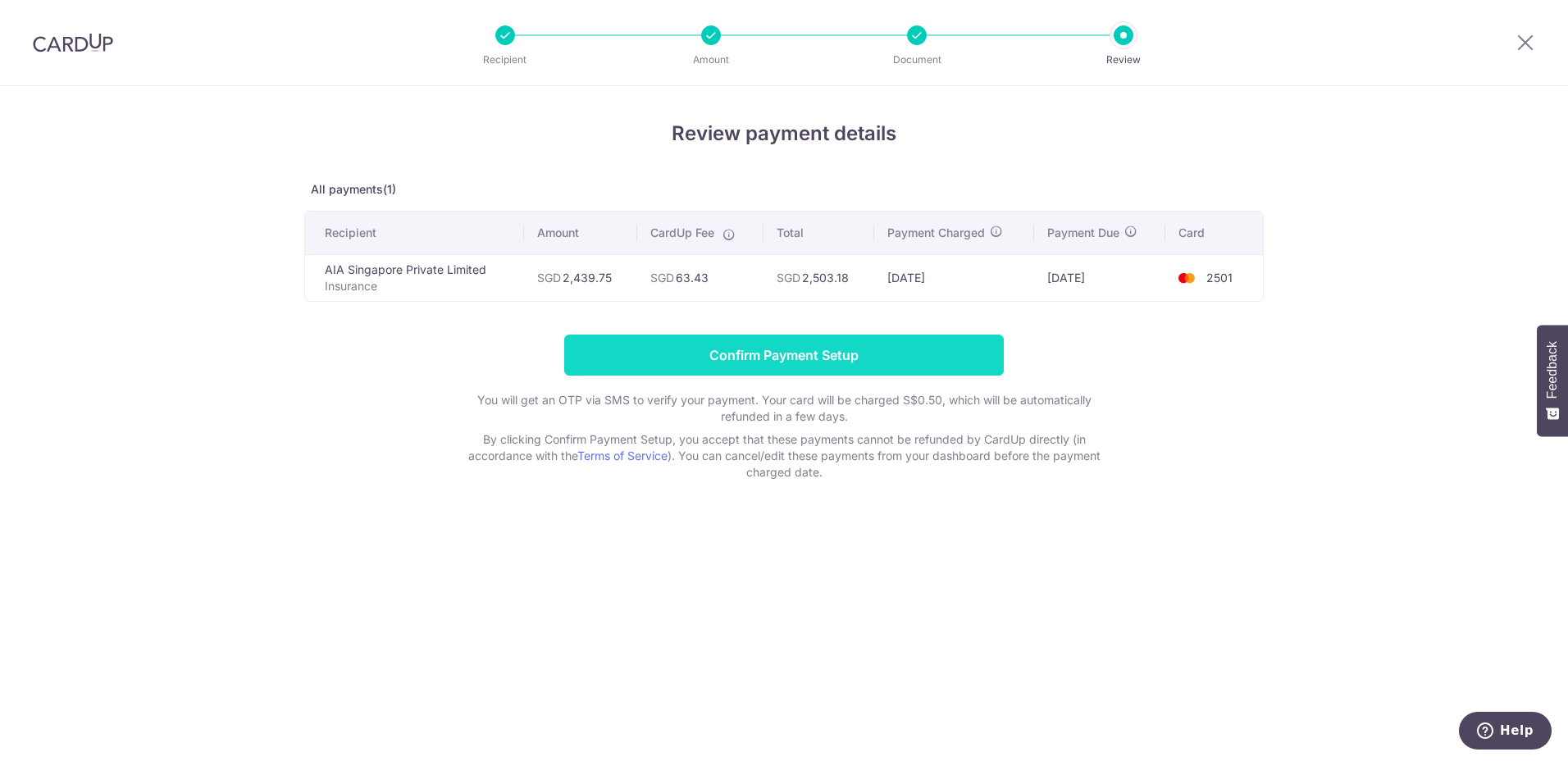
click at [899, 353] on input "Confirm Payment Setup" at bounding box center [783, 354] width 439 height 41
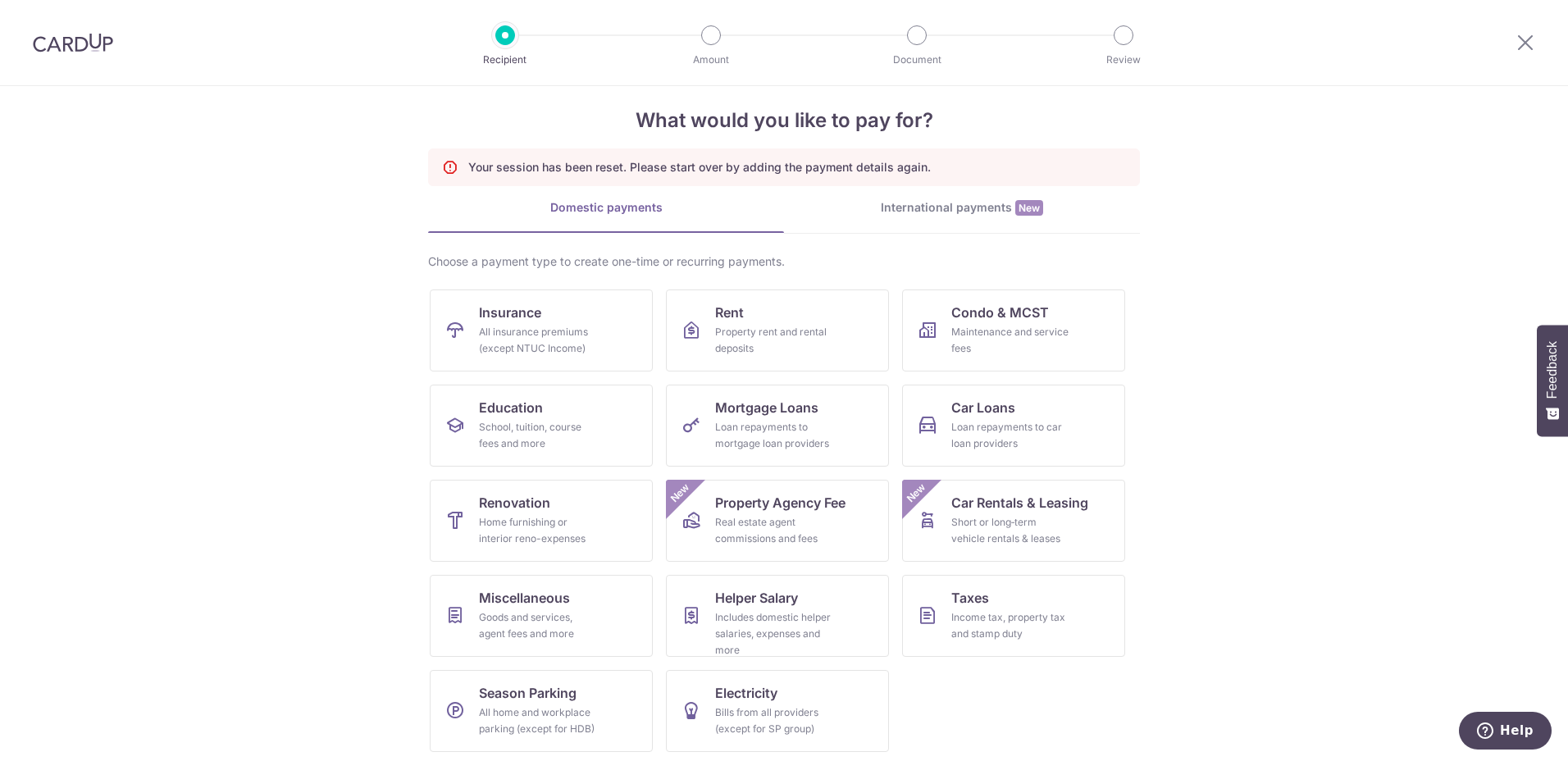
scroll to position [23, 0]
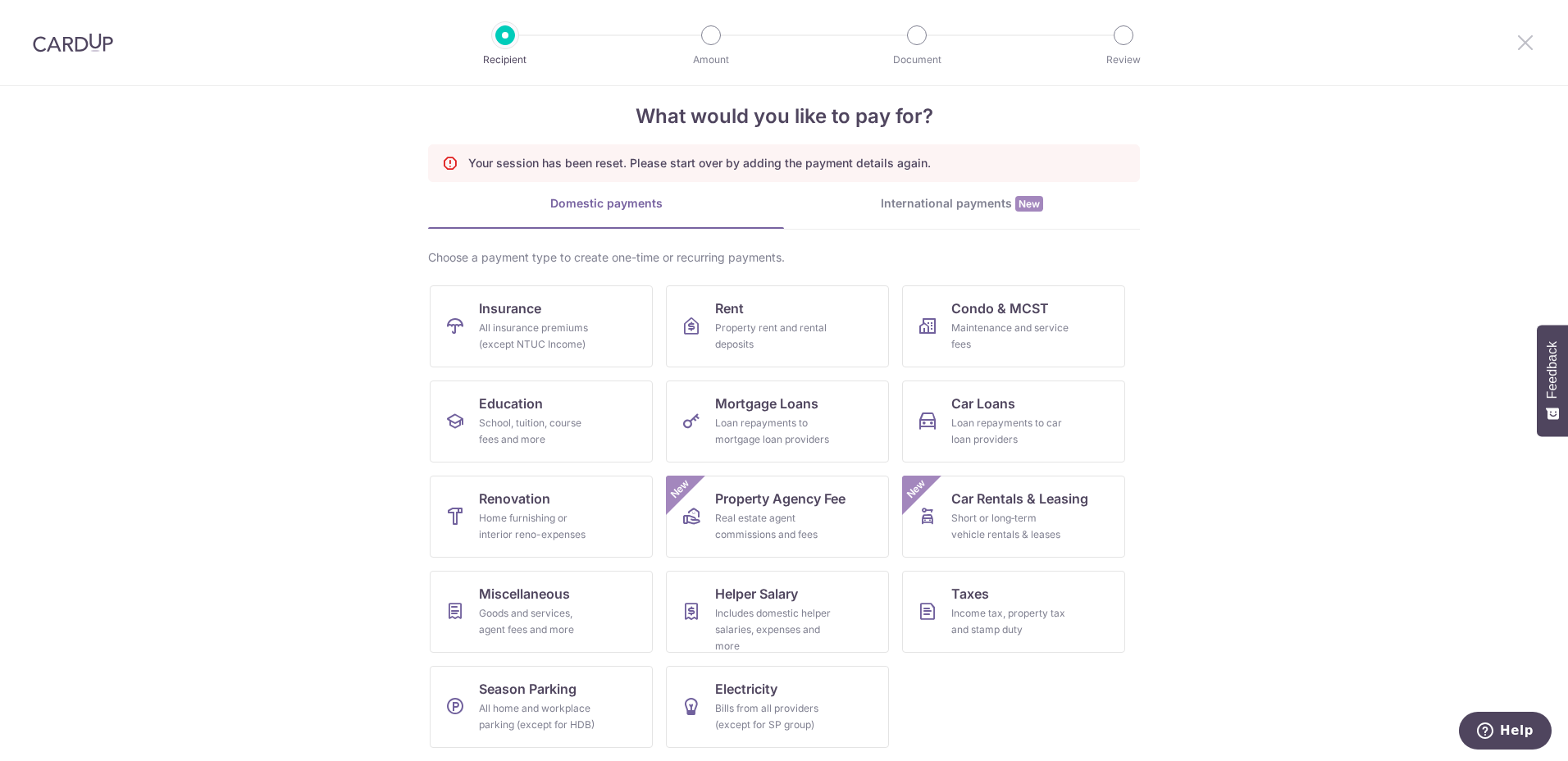
click at [1527, 50] on icon at bounding box center [1526, 41] width 20 height 21
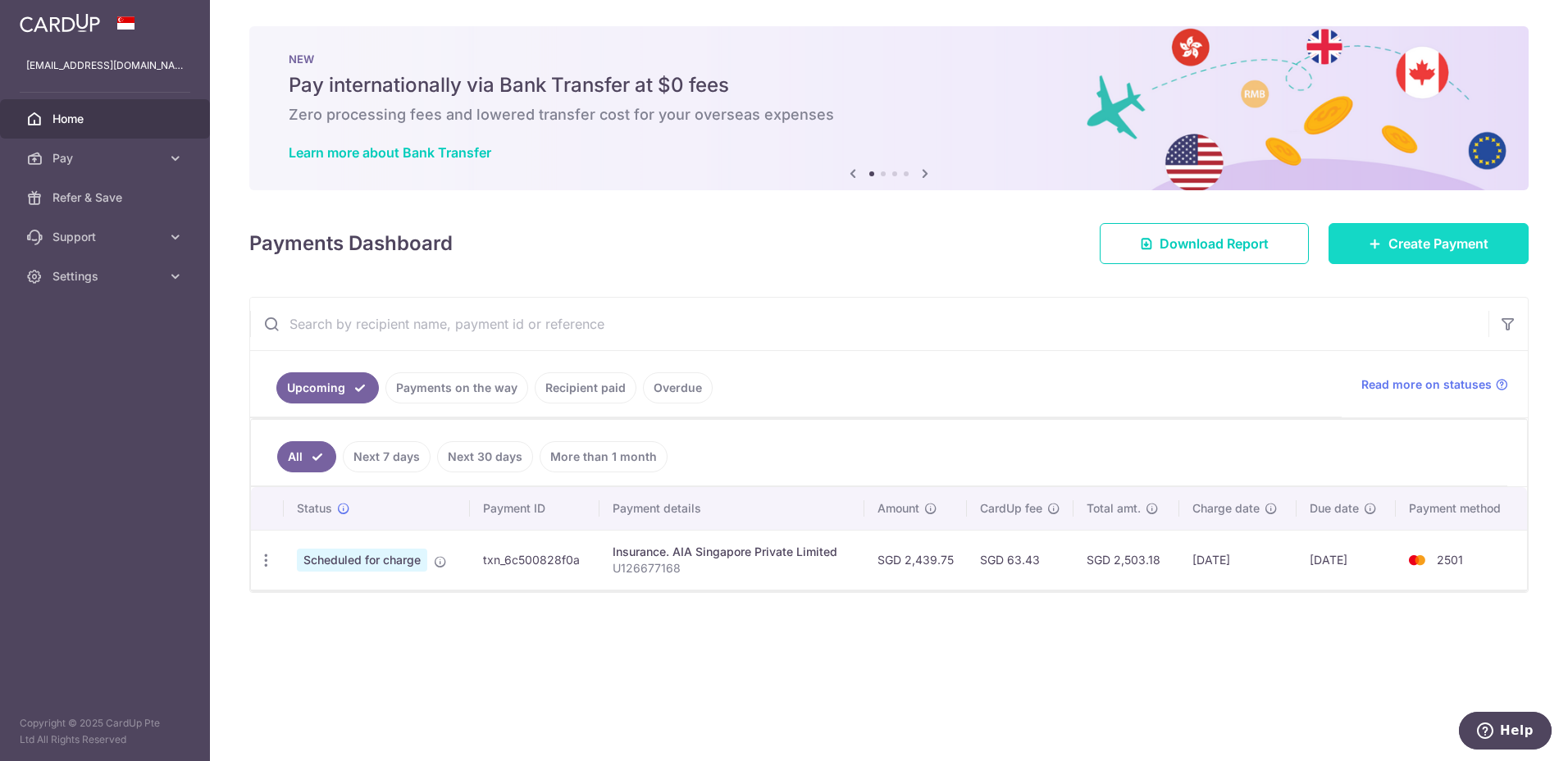
click at [1375, 248] on icon at bounding box center [1375, 243] width 14 height 14
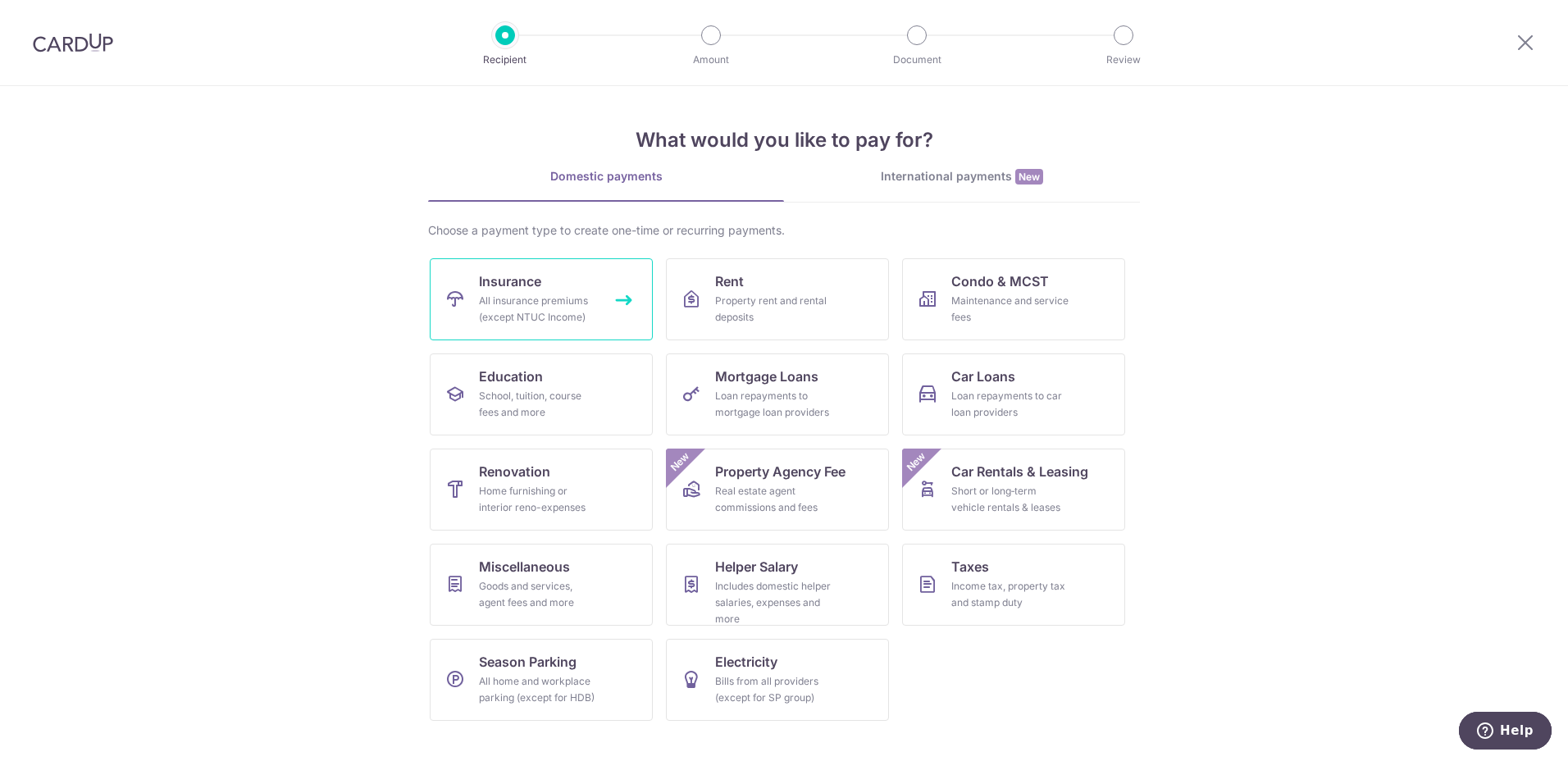
click at [484, 280] on span "Insurance" at bounding box center [510, 281] width 62 height 20
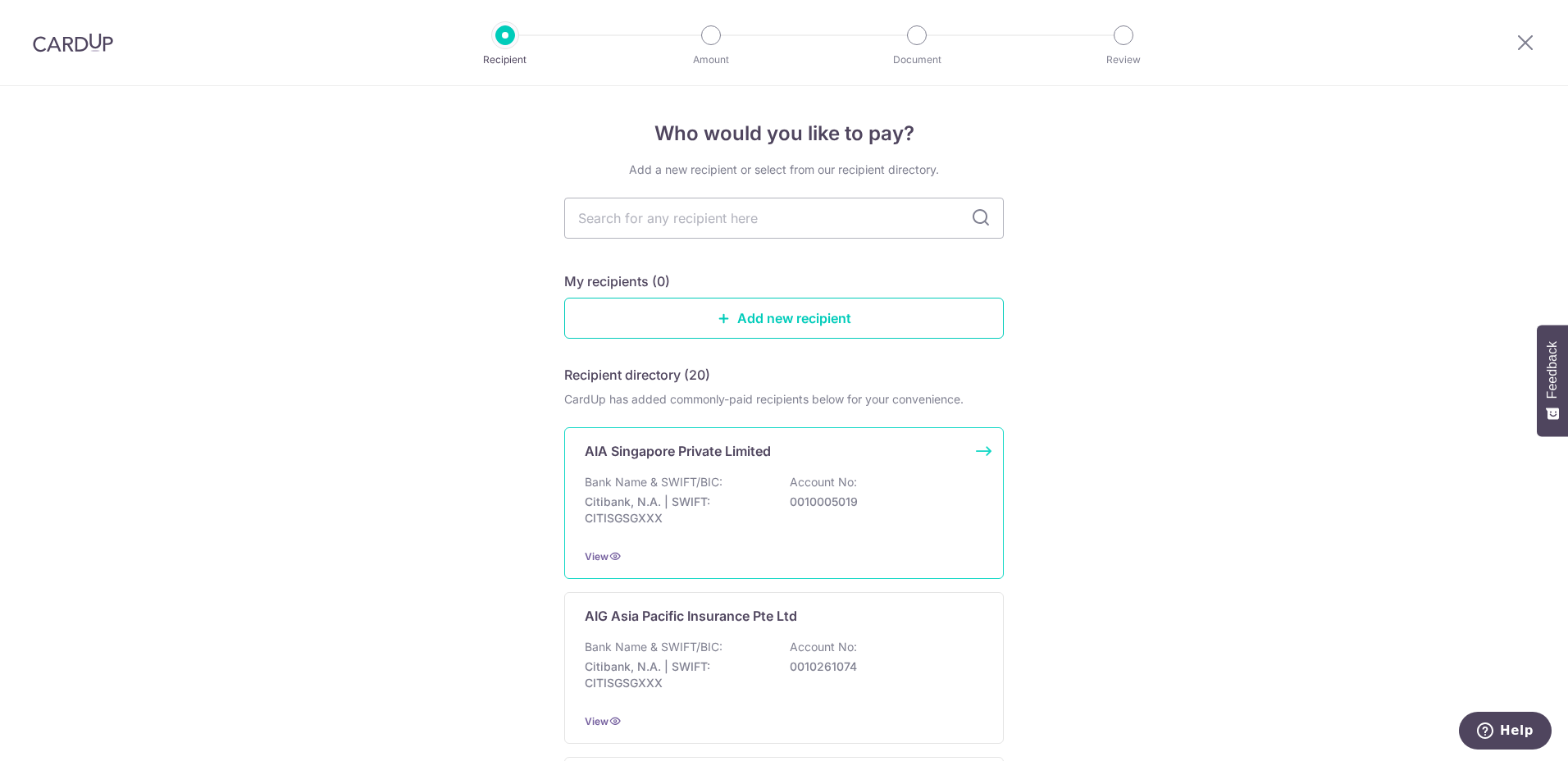
click at [720, 488] on div "Bank Name & SWIFT/BIC: Citibank, N.A. | SWIFT: CITISGSGXXX Account No: 00100050…" at bounding box center [784, 503] width 399 height 60
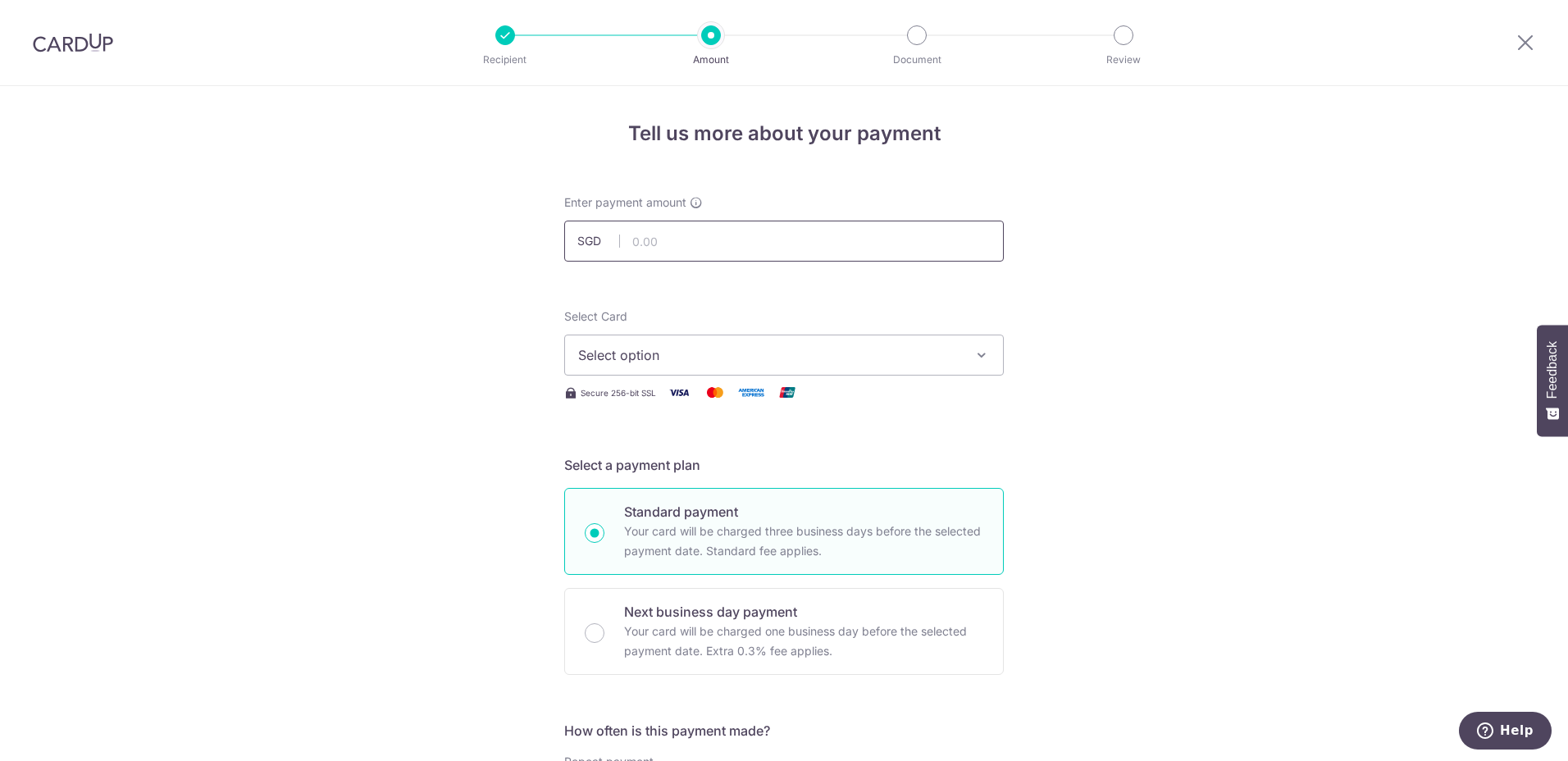
click at [704, 233] on input "text" at bounding box center [783, 241] width 439 height 41
type input "1,111.60"
click at [780, 356] on span "Select option" at bounding box center [770, 355] width 383 height 20
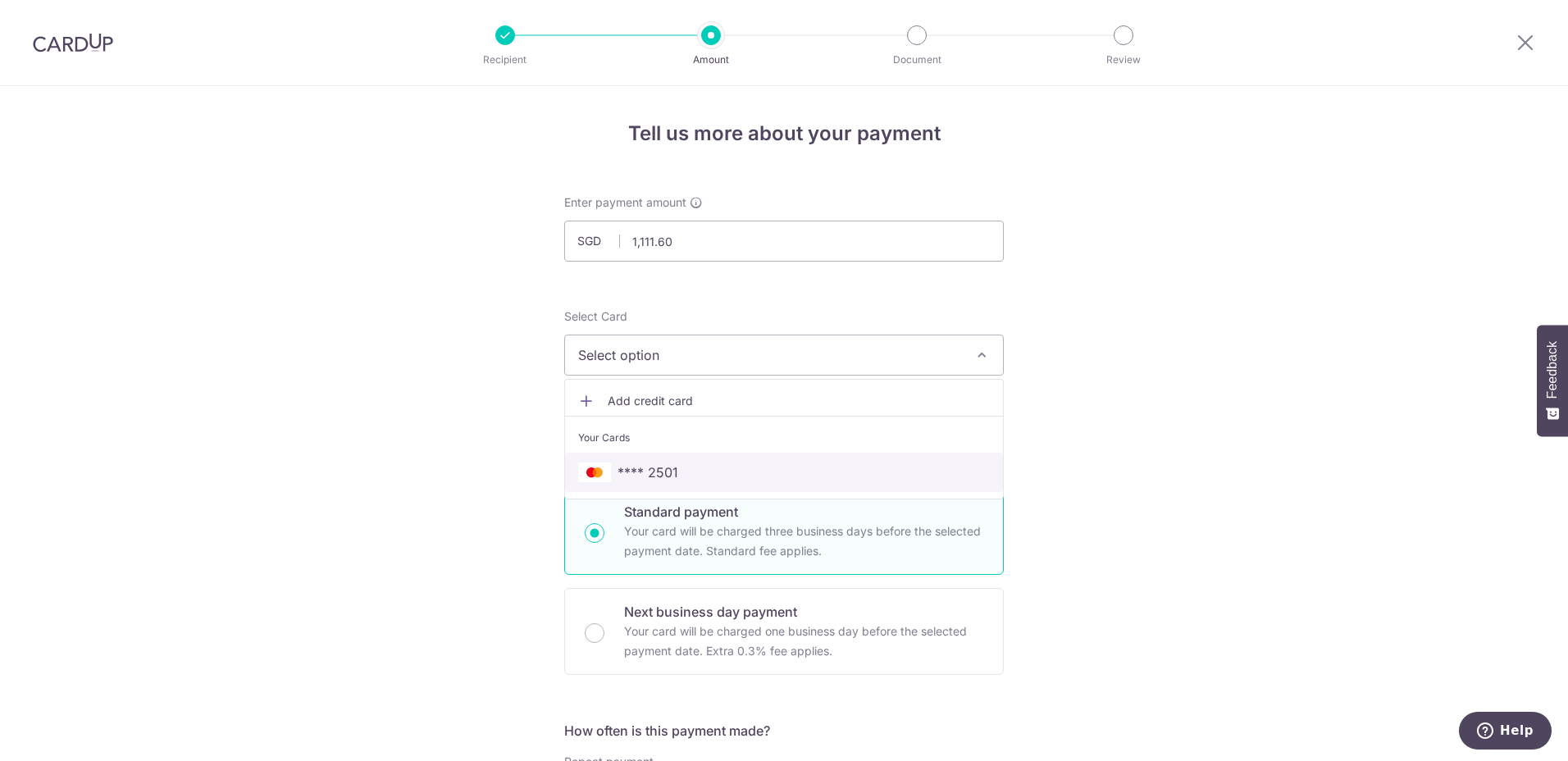
click at [654, 474] on span "**** 2501" at bounding box center [648, 472] width 60 height 20
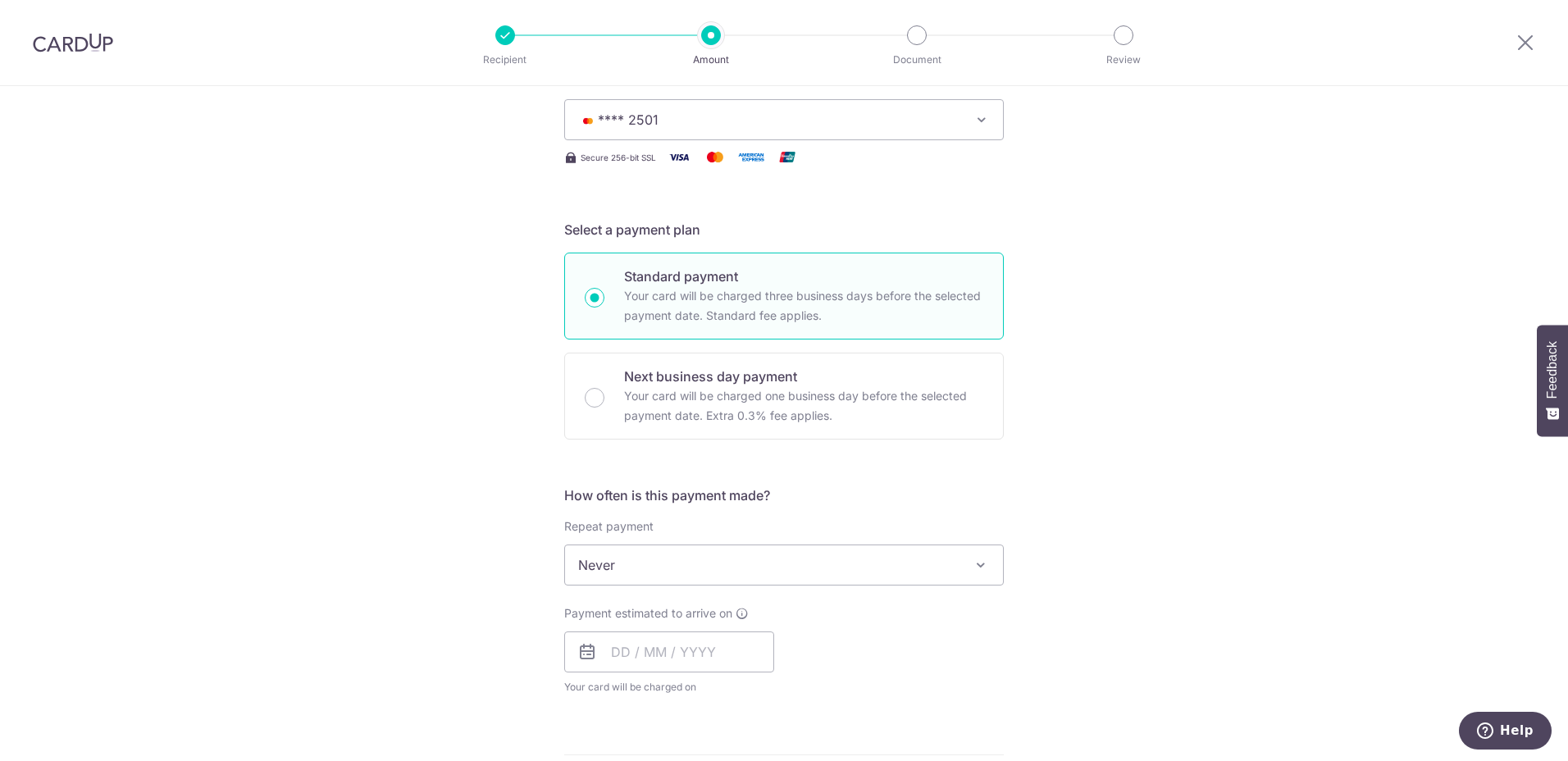
scroll to position [410, 0]
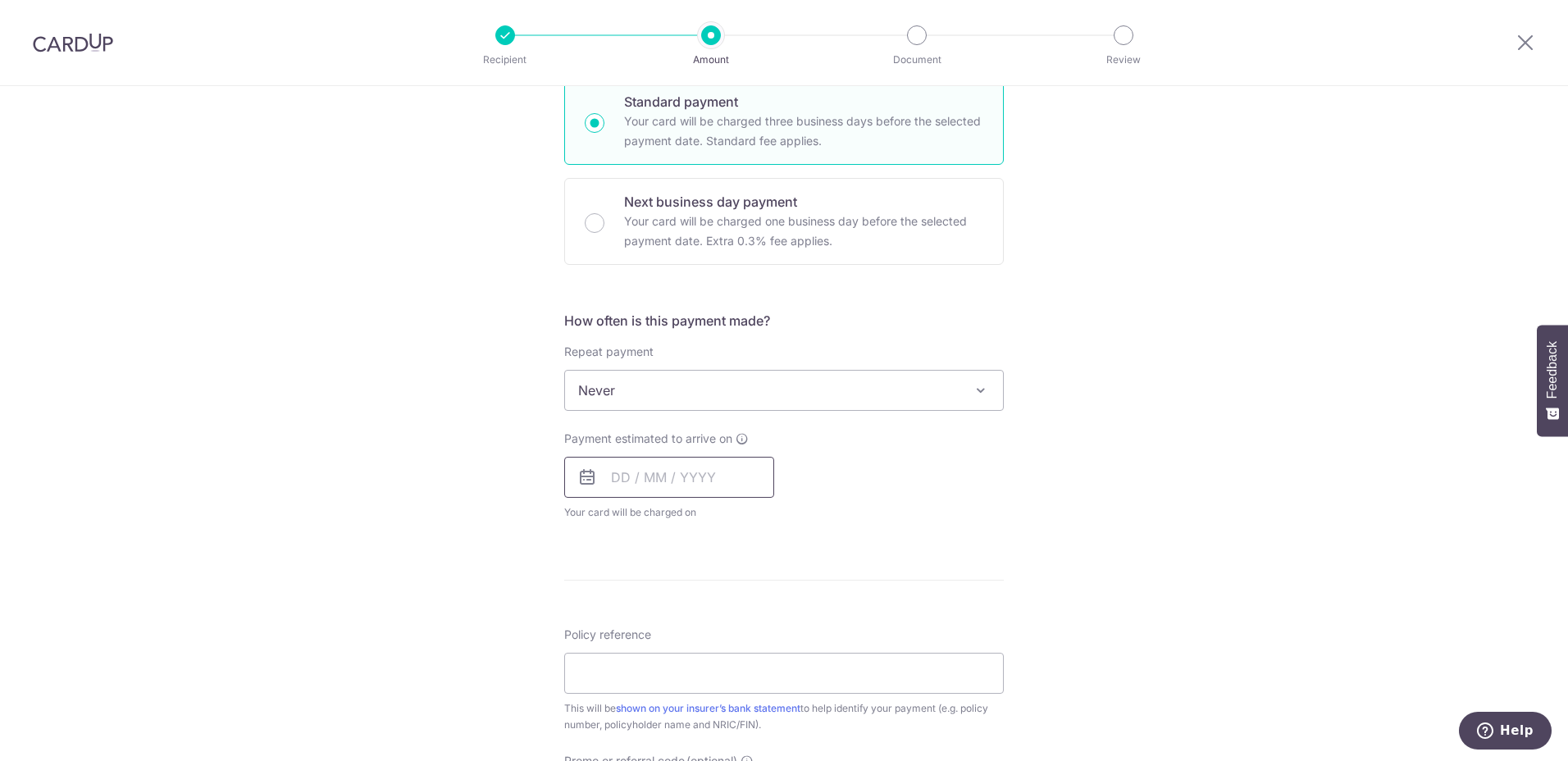
click at [647, 487] on input "text" at bounding box center [669, 476] width 210 height 41
click at [626, 628] on link "8" at bounding box center [631, 626] width 26 height 26
type input "[DATE]"
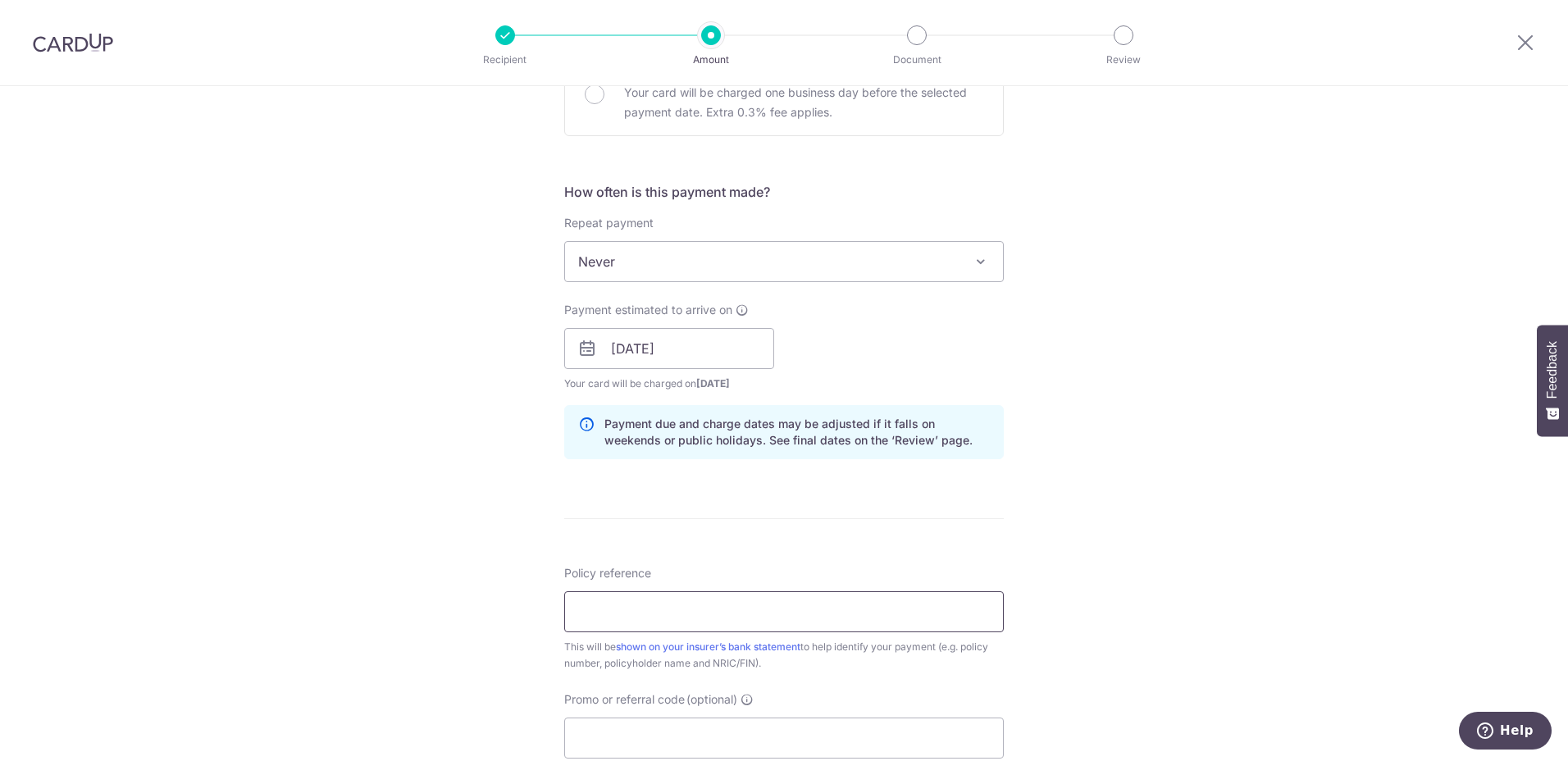
scroll to position [573, 0]
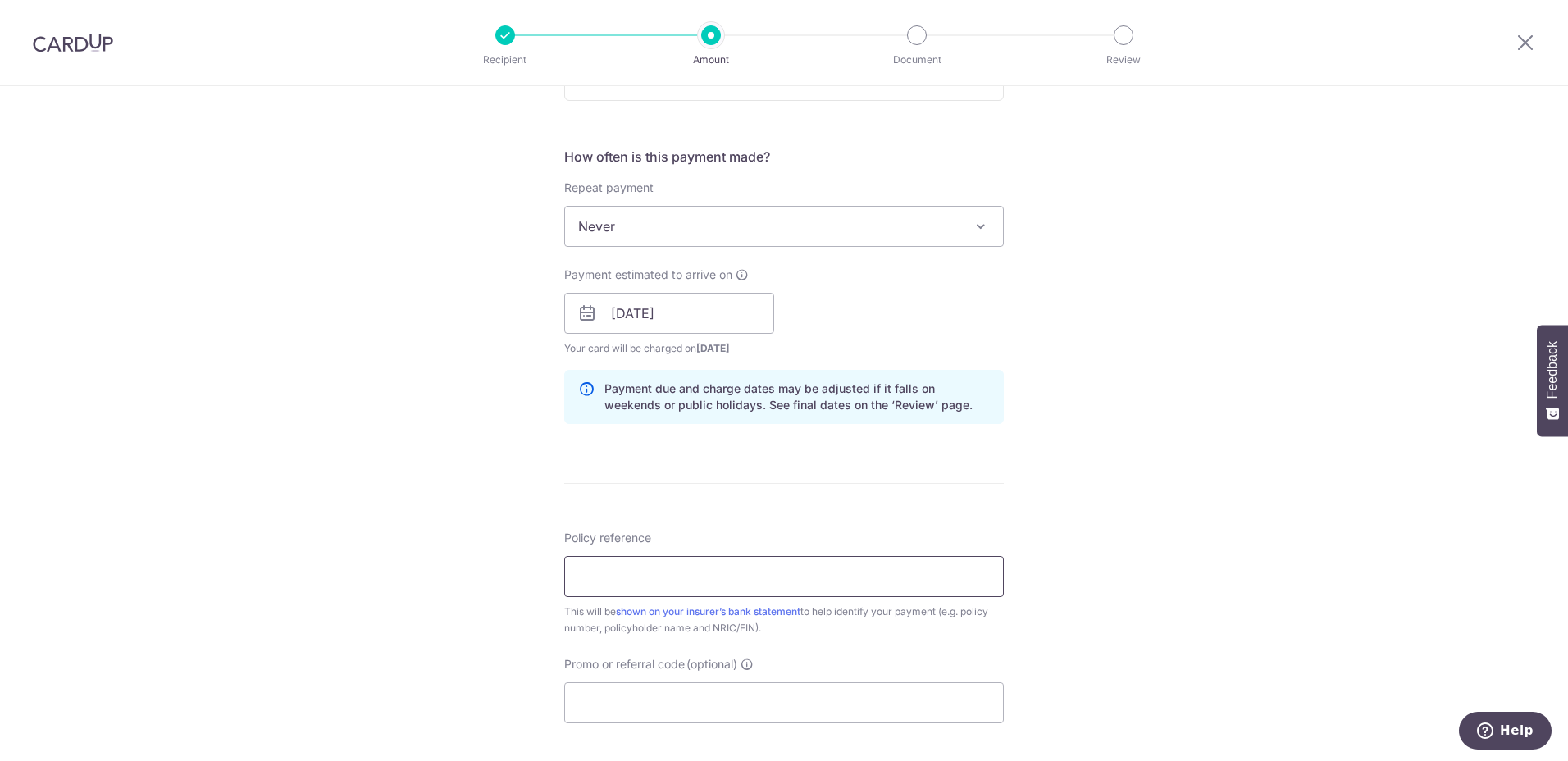
click at [720, 573] on input "Policy reference" at bounding box center [783, 575] width 439 height 41
type input "H242216047"
click at [1198, 555] on div "Tell us more about your payment Enter payment amount SGD 1,111.60 1111.60 Selec…" at bounding box center [784, 287] width 1568 height 1550
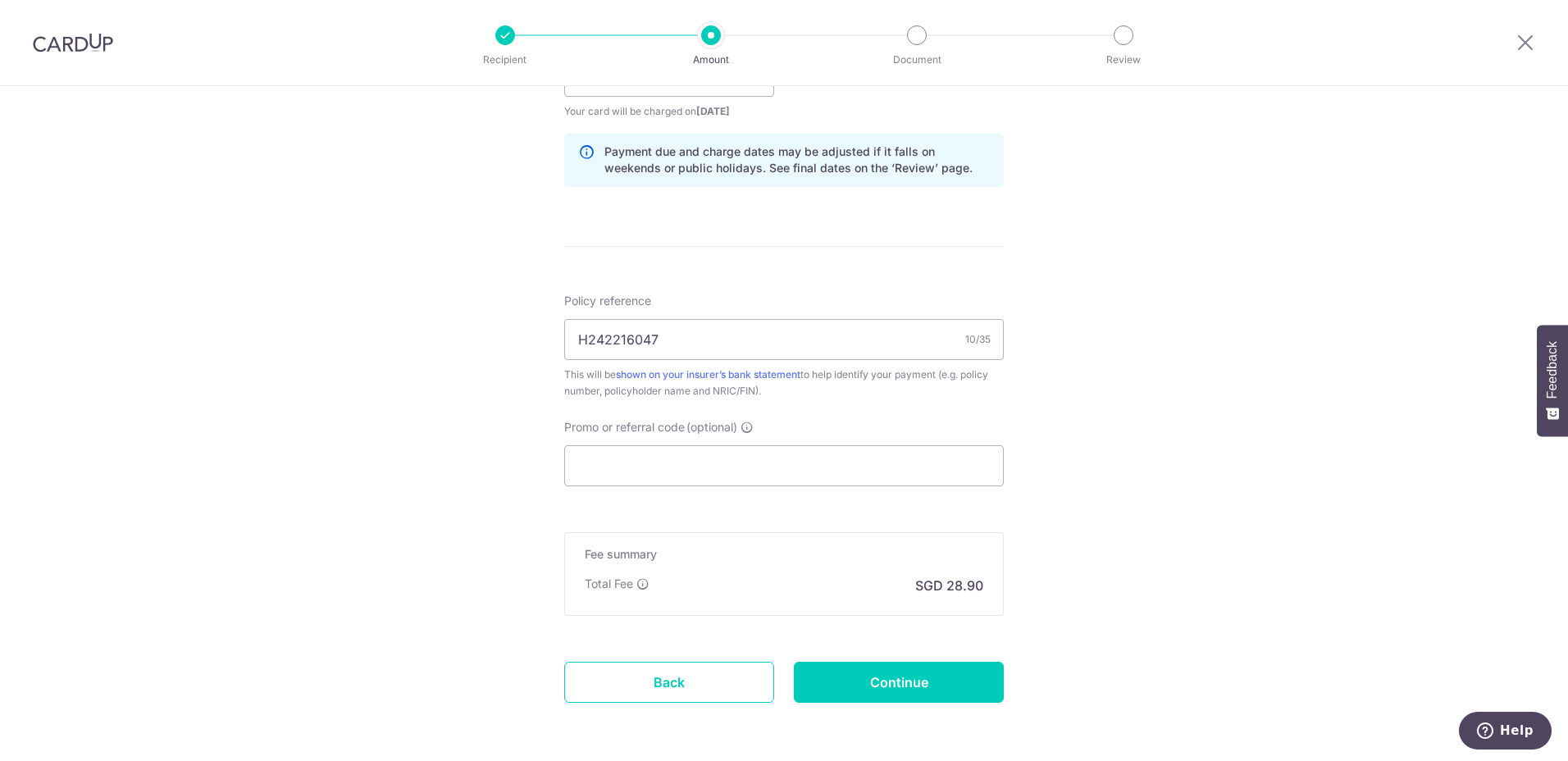
scroll to position [876, 0]
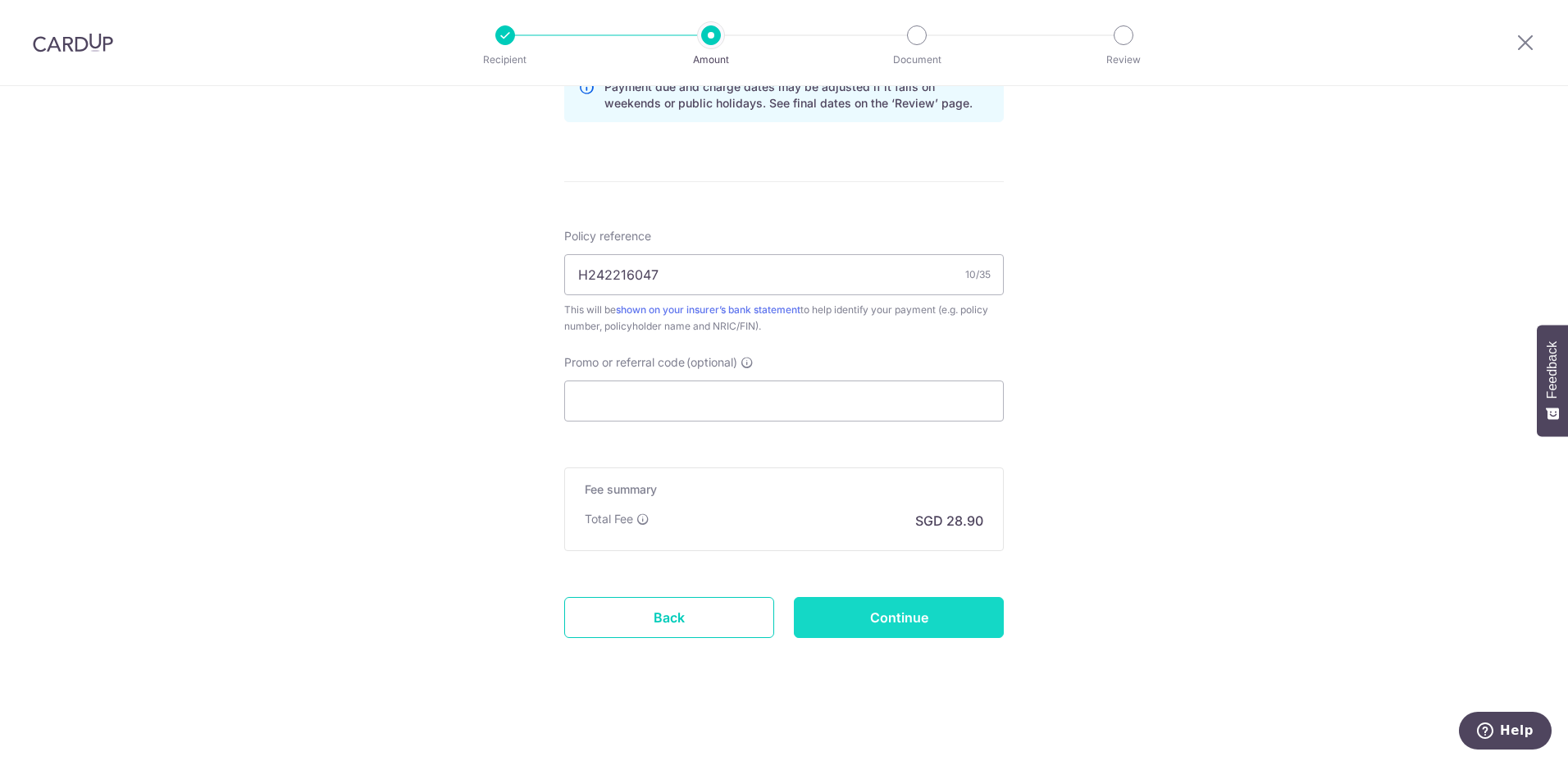
click at [882, 609] on input "Continue" at bounding box center [899, 617] width 210 height 41
type input "Create Schedule"
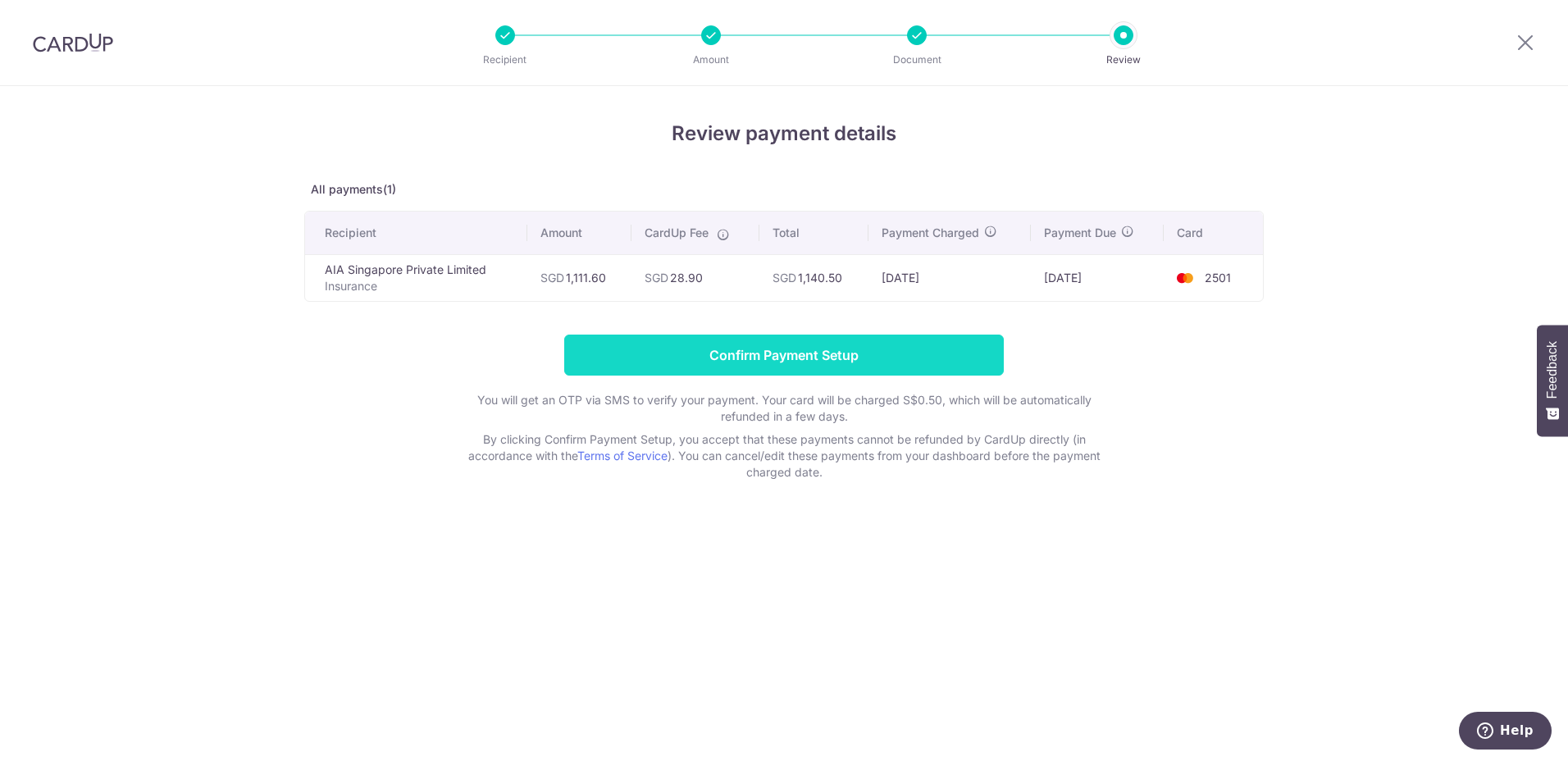
click at [909, 369] on input "Confirm Payment Setup" at bounding box center [783, 354] width 439 height 41
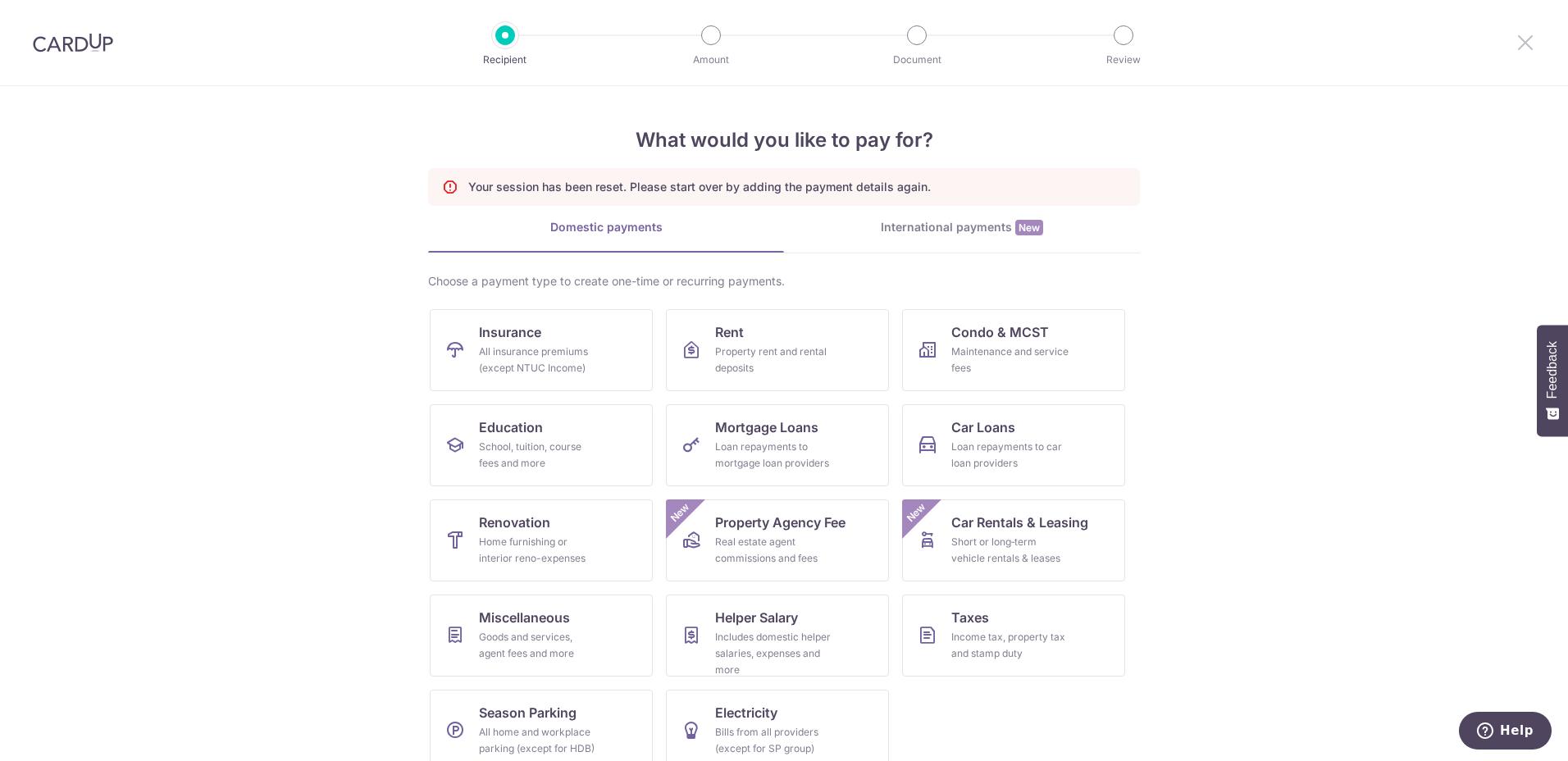
click at [1529, 51] on icon at bounding box center [1526, 41] width 20 height 21
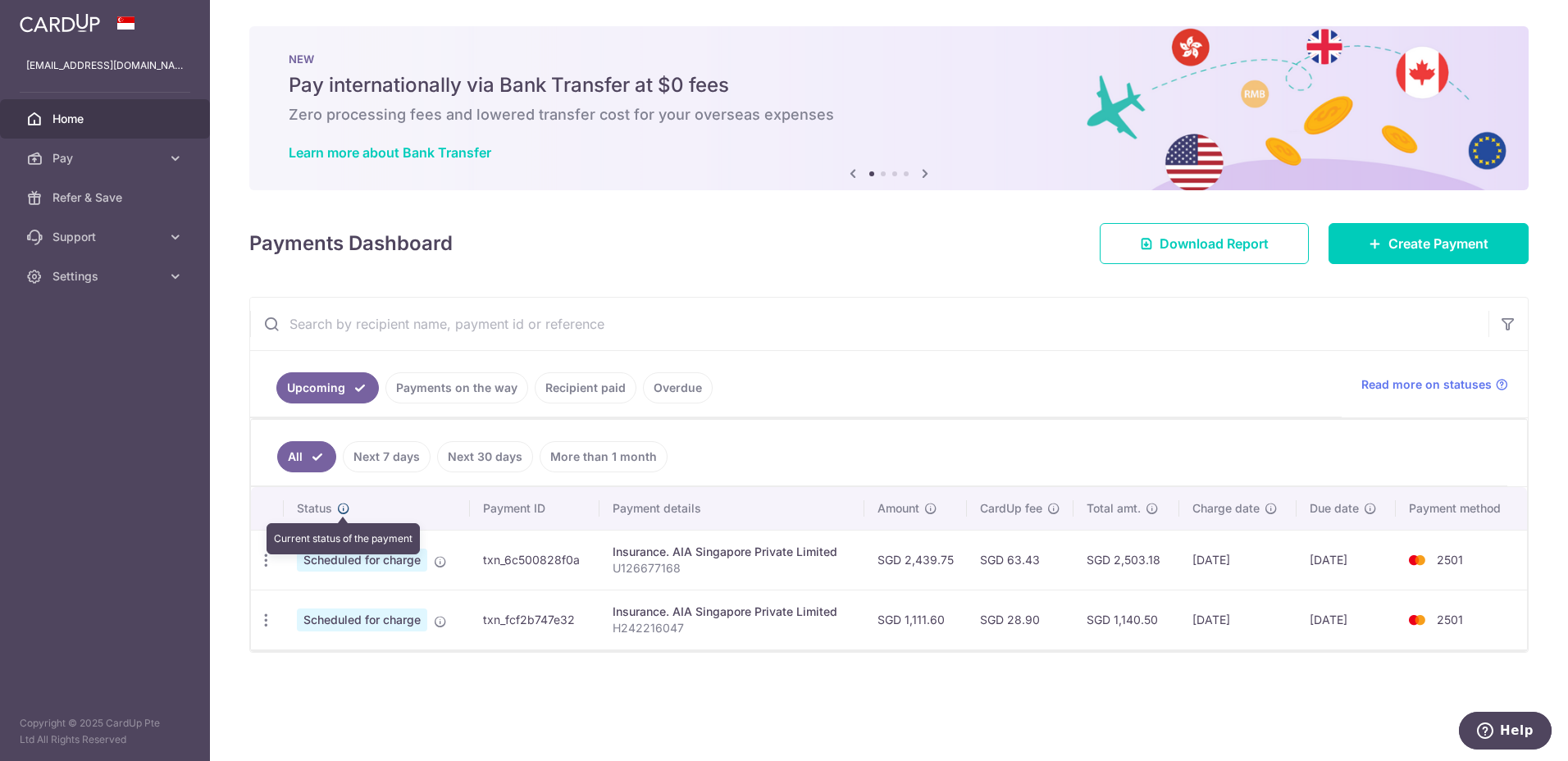
click at [340, 510] on icon at bounding box center [344, 508] width 14 height 14
click at [168, 157] on icon at bounding box center [175, 158] width 16 height 16
click at [572, 390] on link "Recipient paid" at bounding box center [586, 388] width 102 height 32
